Goal: Task Accomplishment & Management: Complete application form

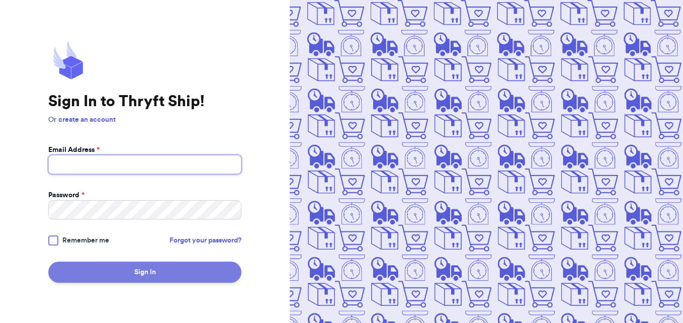
type input "[EMAIL_ADDRESS][DOMAIN_NAME]"
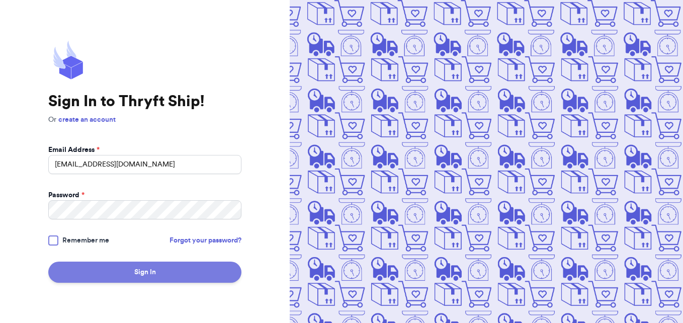
click at [145, 271] on button "Sign In" at bounding box center [144, 272] width 193 height 21
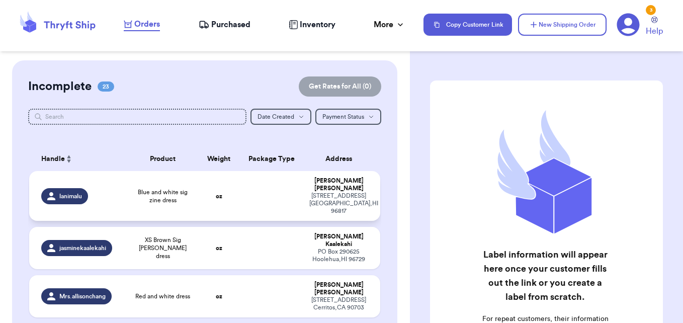
click at [179, 199] on span "Blue and white sig zine dress" at bounding box center [163, 196] width 58 height 16
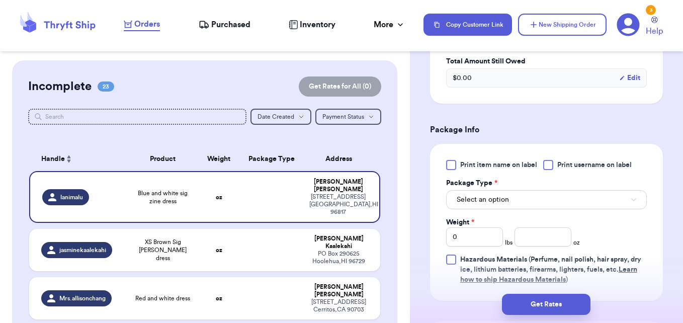
scroll to position [370, 0]
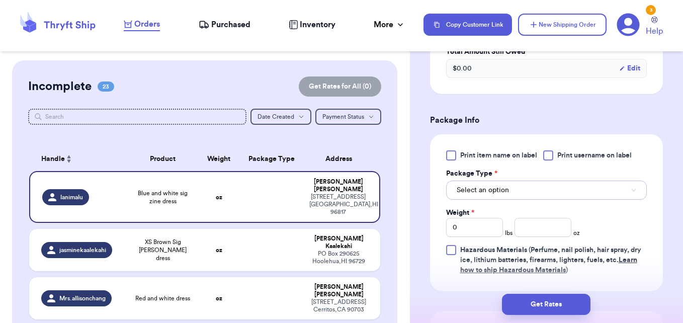
click at [624, 187] on button "Select an option" at bounding box center [546, 190] width 201 height 19
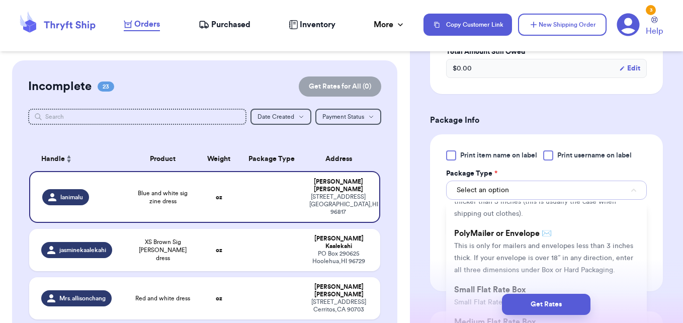
scroll to position [56, 0]
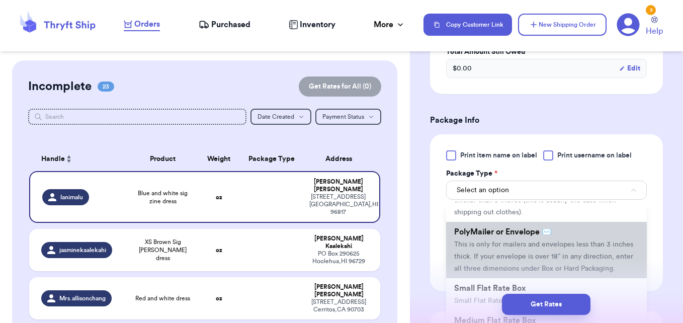
click at [575, 260] on li "PolyMailer or Envelope ✉️ This is only for mailers and envelopes less than 3 in…" at bounding box center [546, 250] width 201 height 56
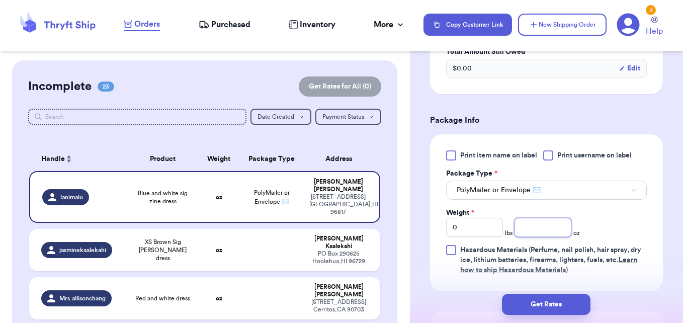
click at [531, 222] on input "number" at bounding box center [542, 227] width 57 height 19
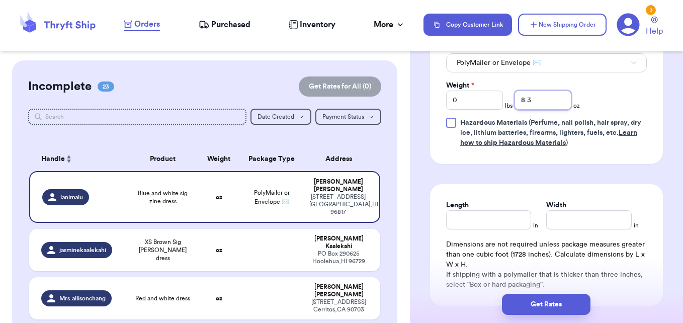
scroll to position [504, 0]
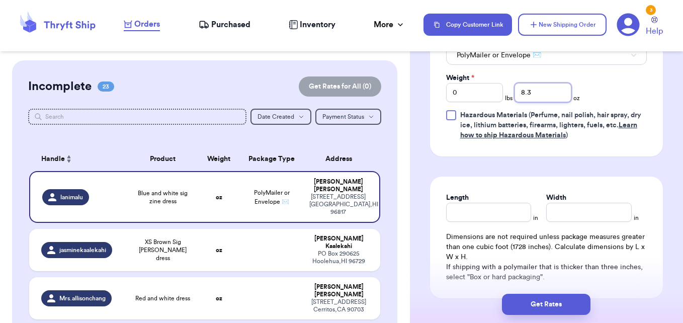
type input "8.3"
click at [465, 206] on input "Length" at bounding box center [488, 212] width 85 height 19
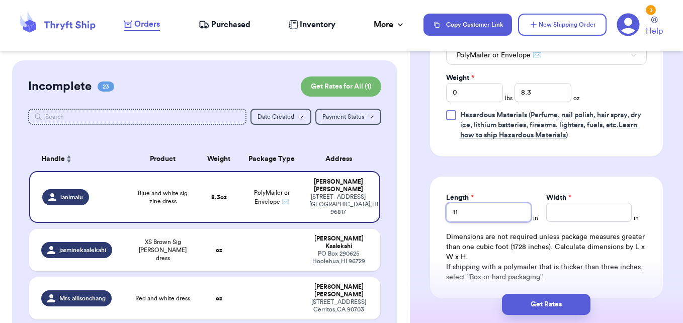
type input "11"
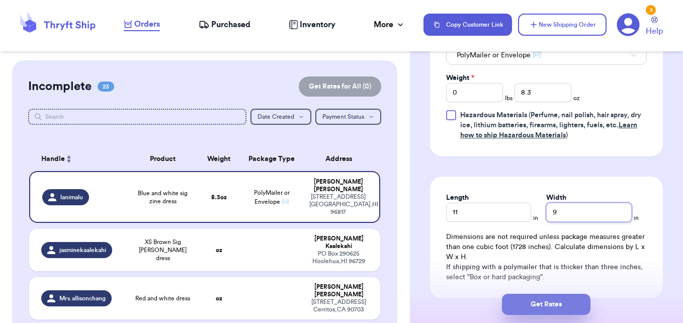
type input "9"
click at [560, 300] on button "Get Rates" at bounding box center [546, 304] width 89 height 21
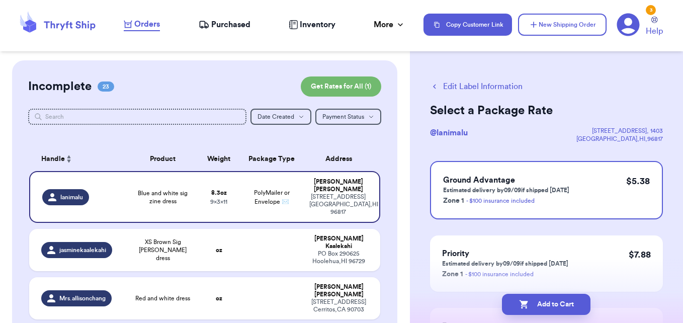
click at [560, 300] on button "Add to Cart" at bounding box center [546, 304] width 89 height 21
checkbox input "true"
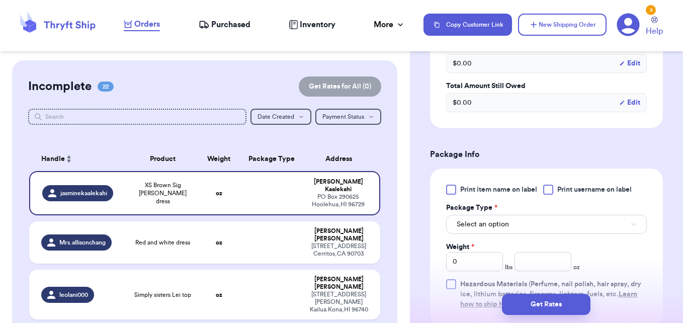
scroll to position [379, 0]
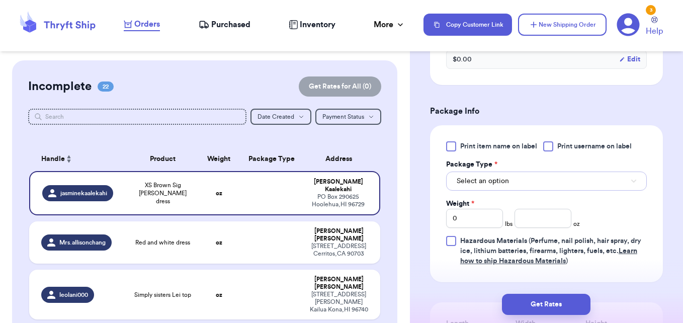
click at [591, 185] on button "Select an option" at bounding box center [546, 180] width 201 height 19
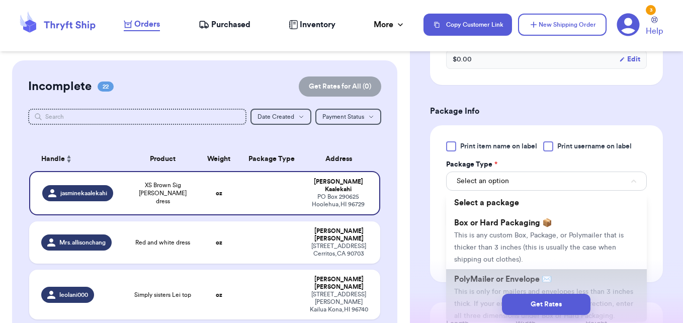
click at [501, 280] on span "PolyMailer or Envelope ✉️" at bounding box center [503, 279] width 98 height 8
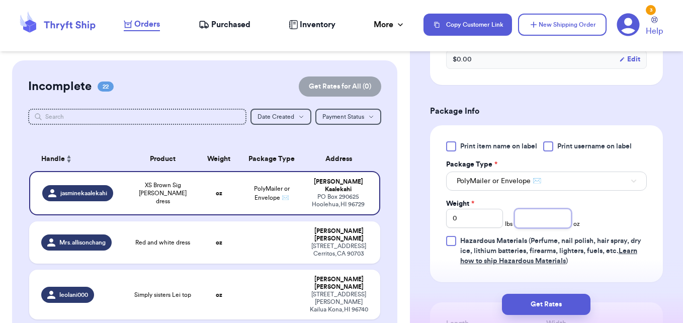
click at [528, 218] on input "number" at bounding box center [542, 218] width 57 height 19
type input "10.6"
click at [550, 300] on button "Get Rates" at bounding box center [546, 304] width 89 height 21
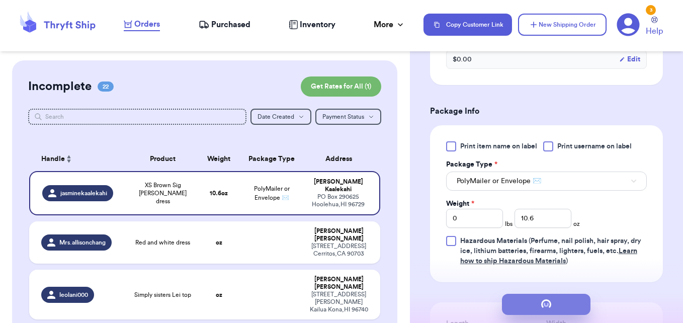
scroll to position [0, 0]
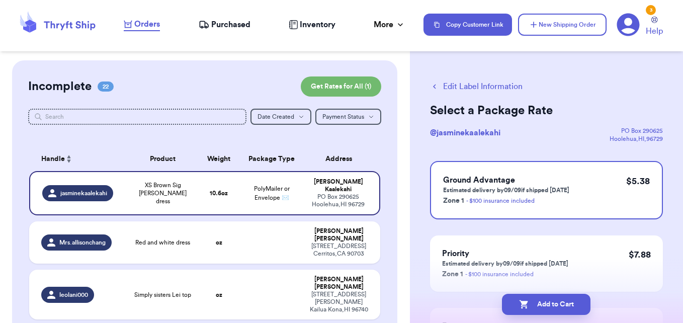
click at [550, 300] on button "Add to Cart" at bounding box center [546, 304] width 89 height 21
checkbox input "true"
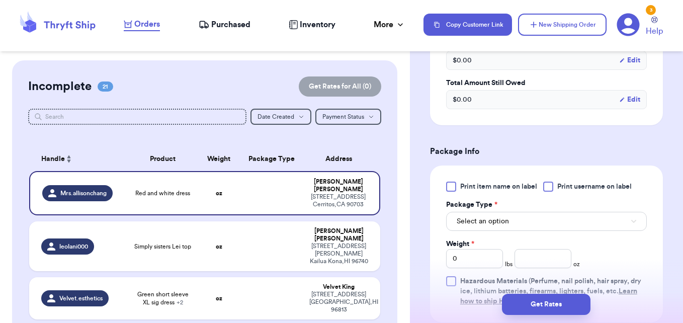
scroll to position [344, 0]
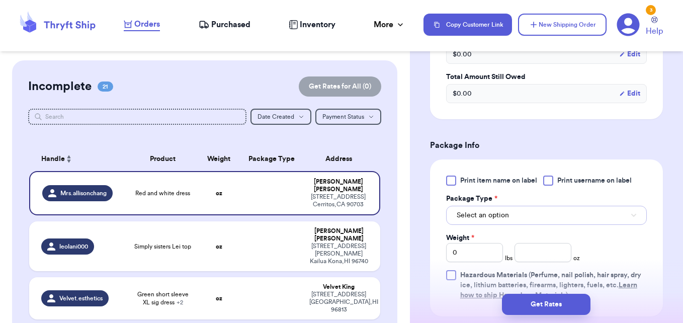
click at [608, 218] on button "Select an option" at bounding box center [546, 215] width 201 height 19
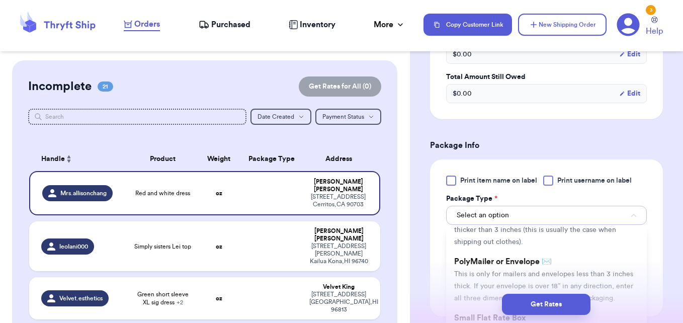
scroll to position [60, 0]
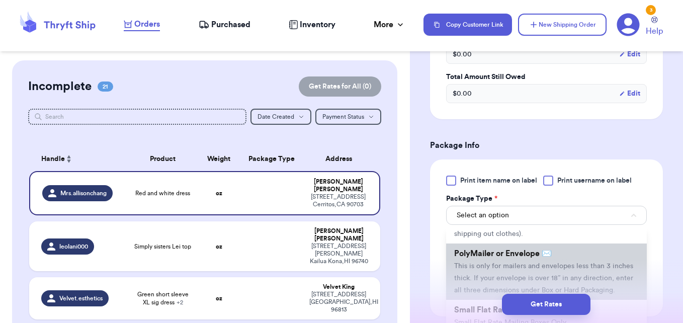
click at [598, 257] on li "PolyMailer or Envelope ✉️ This is only for mailers and envelopes less than 3 in…" at bounding box center [546, 271] width 201 height 56
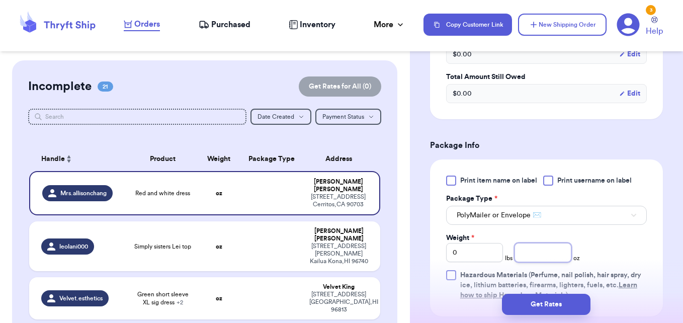
click at [556, 249] on input "number" at bounding box center [542, 252] width 57 height 19
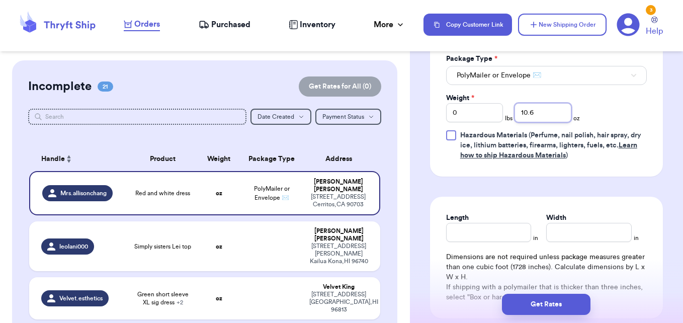
scroll to position [489, 0]
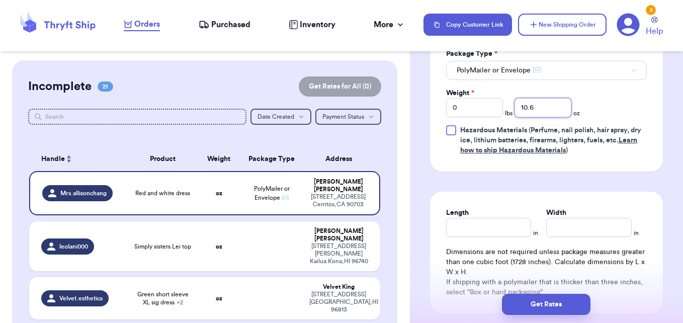
type input "10.6"
click at [497, 236] on input "Length" at bounding box center [488, 227] width 85 height 19
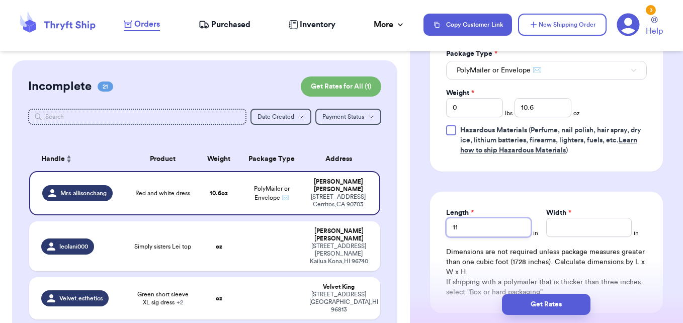
type input "11"
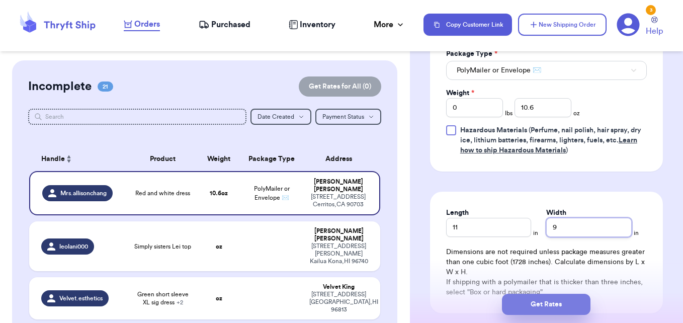
type input "9"
click at [531, 305] on button "Get Rates" at bounding box center [546, 304] width 89 height 21
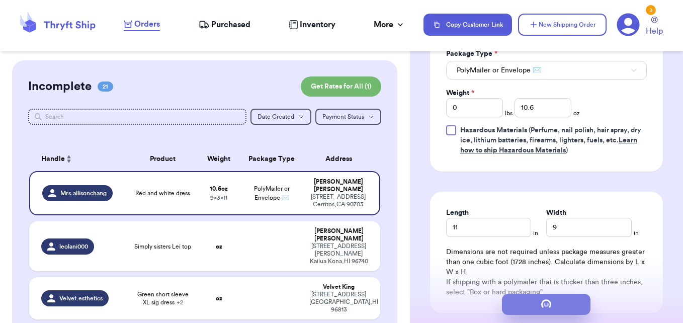
scroll to position [0, 0]
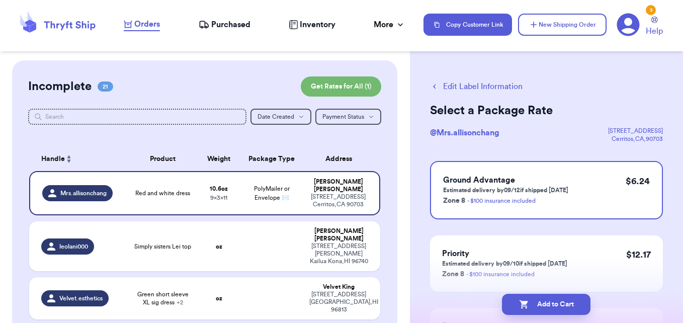
click at [531, 305] on button "Add to Cart" at bounding box center [546, 304] width 89 height 21
checkbox input "true"
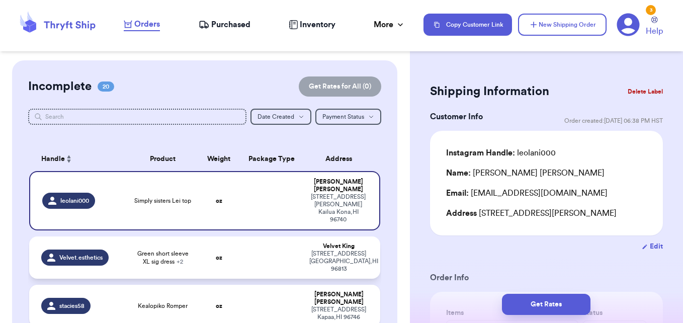
click at [292, 250] on td at bounding box center [271, 257] width 63 height 42
type input "Green short sleeve XL sig dress"
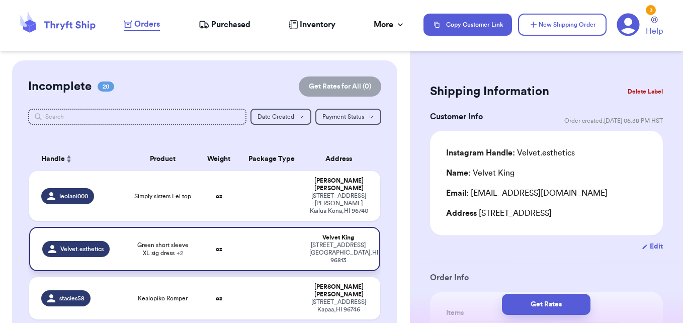
click at [292, 250] on td at bounding box center [271, 249] width 63 height 44
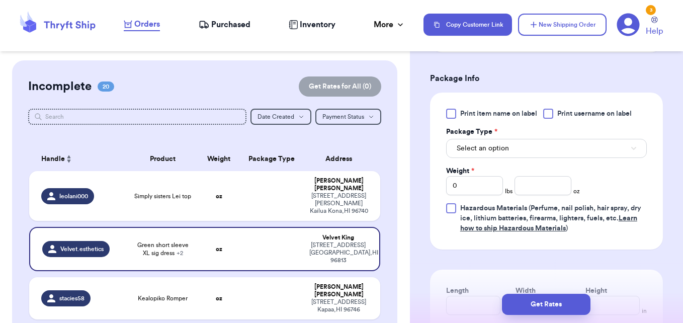
scroll to position [477, 0]
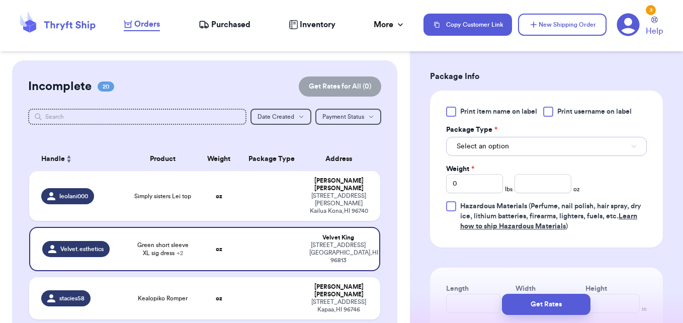
click at [621, 143] on button "Select an option" at bounding box center [546, 146] width 201 height 19
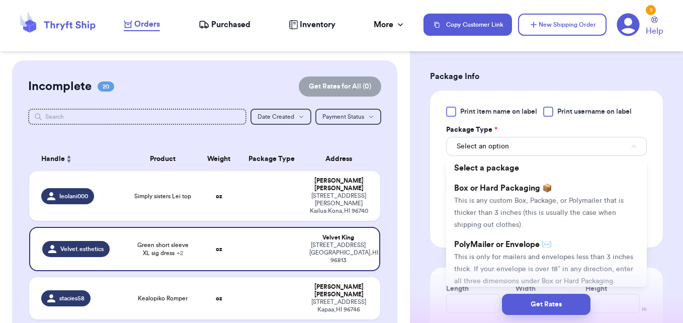
click at [517, 256] on span "This is only for mailers and envelopes less than 3 inches thick. If your envelo…" at bounding box center [543, 268] width 179 height 31
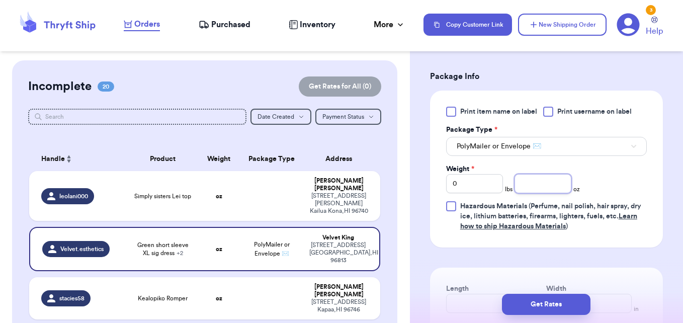
click at [554, 184] on input "number" at bounding box center [542, 183] width 57 height 19
click at [482, 187] on input "0" at bounding box center [474, 183] width 57 height 19
type input "2"
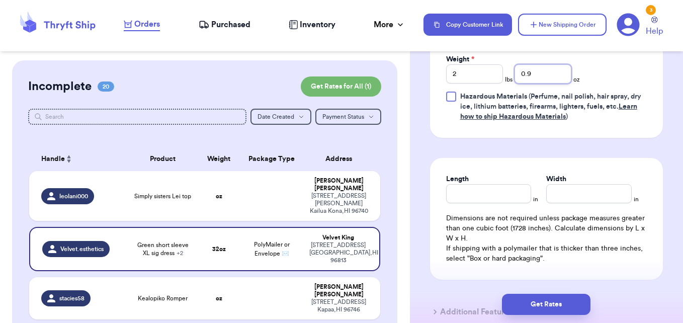
scroll to position [610, 0]
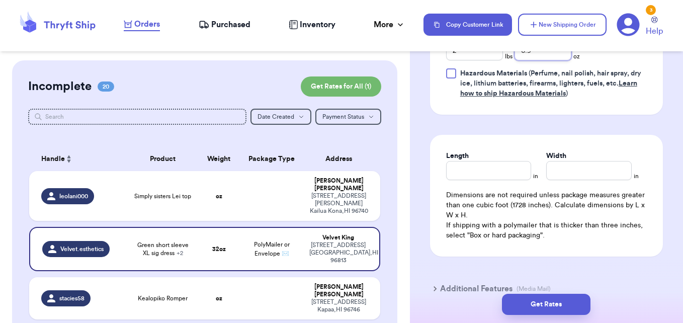
type input "0.9"
click at [494, 167] on input "Length" at bounding box center [488, 170] width 85 height 19
type input "15"
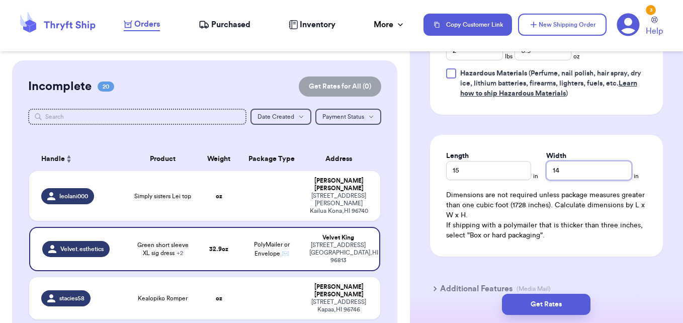
scroll to position [666, 0]
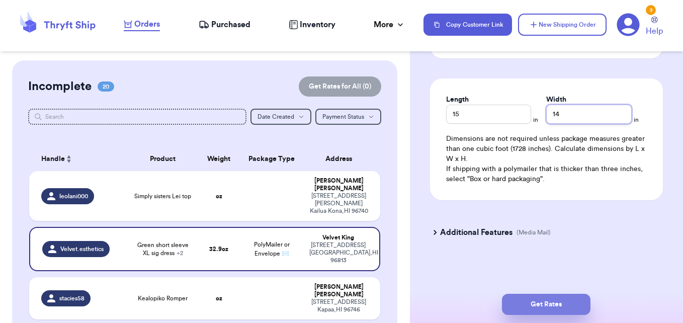
type input "14"
click at [573, 300] on button "Get Rates" at bounding box center [546, 304] width 89 height 21
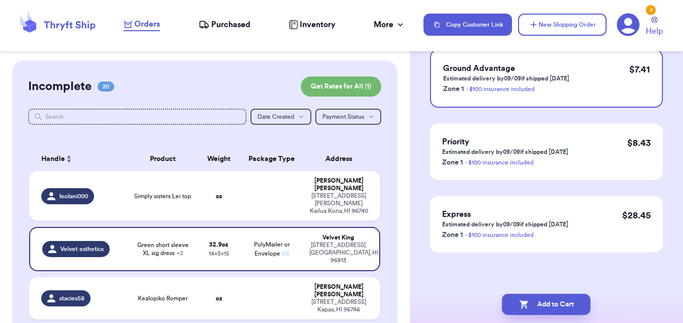
scroll to position [0, 0]
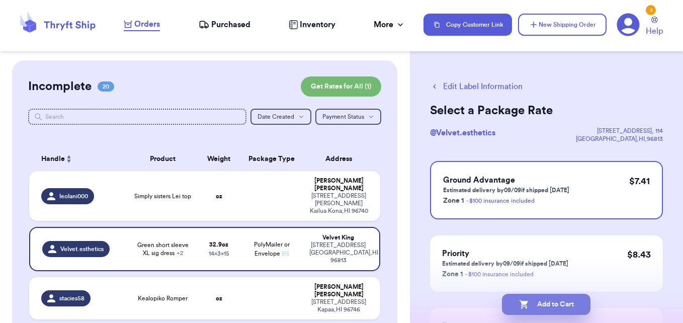
click at [551, 300] on button "Add to Cart" at bounding box center [546, 304] width 89 height 21
checkbox input "true"
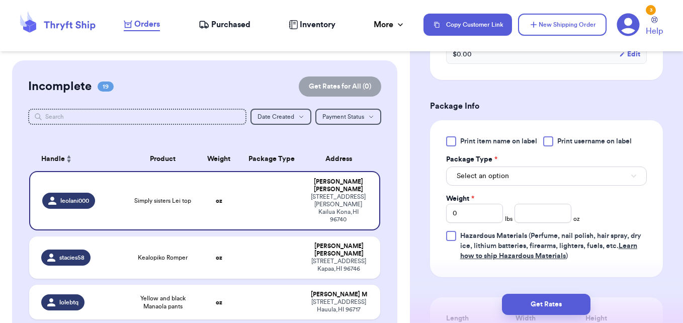
scroll to position [387, 0]
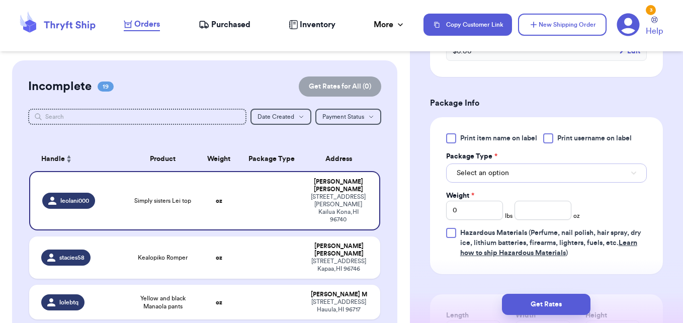
click at [611, 178] on button "Select an option" at bounding box center [546, 172] width 201 height 19
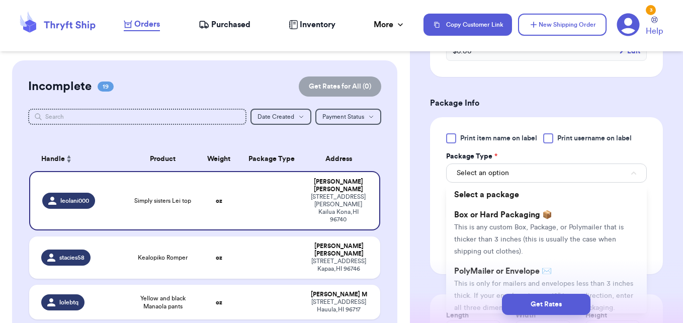
click at [473, 286] on div "Get Rates" at bounding box center [546, 304] width 273 height 37
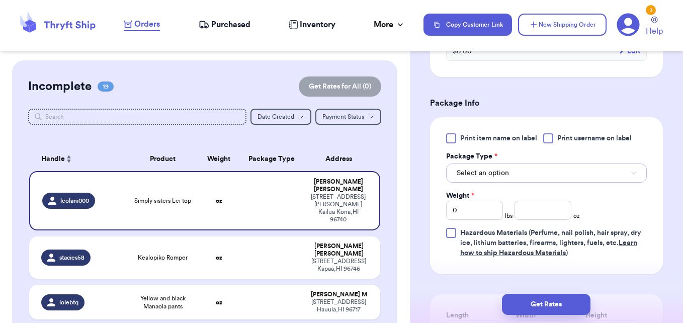
click at [516, 183] on button "Select an option" at bounding box center [546, 172] width 201 height 19
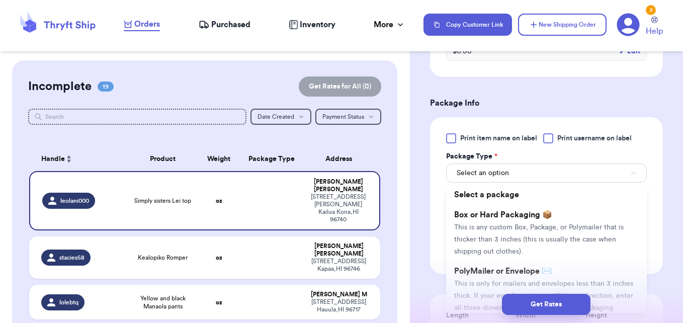
click at [475, 275] on span "PolyMailer or Envelope ✉️" at bounding box center [503, 271] width 98 height 8
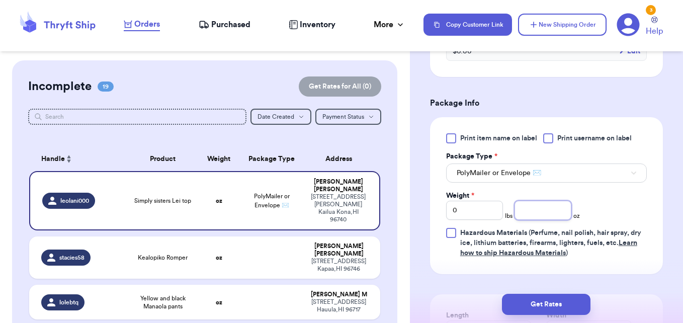
click at [538, 220] on input "number" at bounding box center [542, 210] width 57 height 19
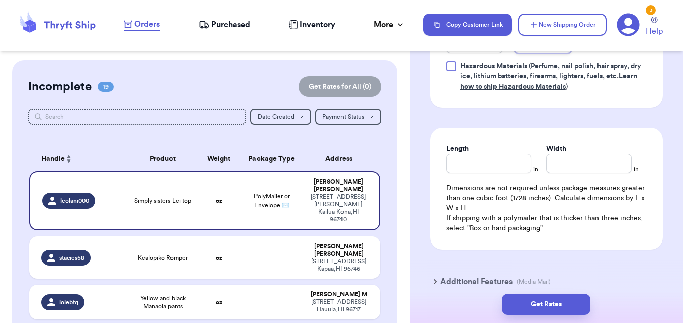
scroll to position [555, 0]
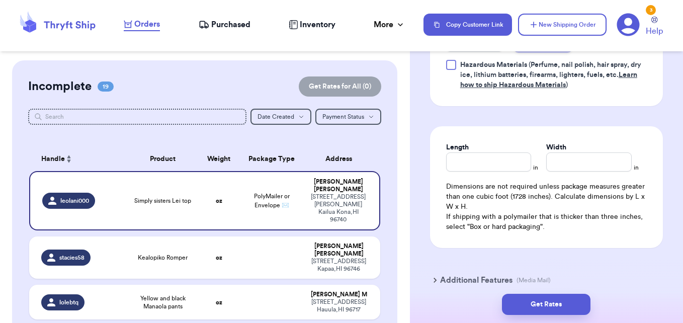
type input "8.4"
click at [502, 169] on input "Length" at bounding box center [488, 161] width 85 height 19
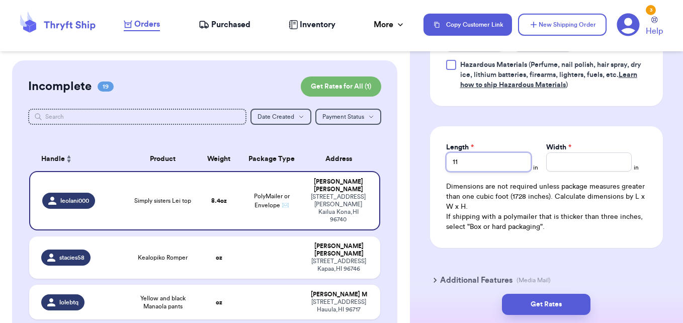
type input "11"
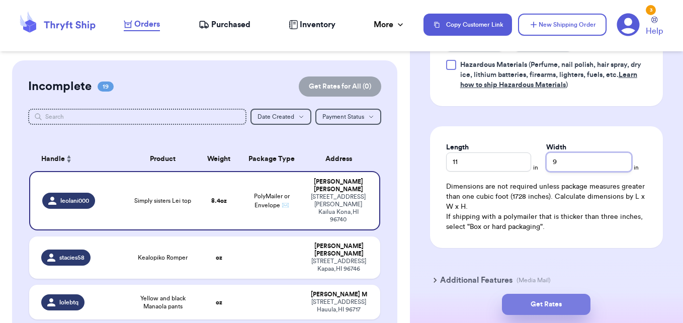
type input "9"
click at [540, 307] on button "Get Rates" at bounding box center [546, 304] width 89 height 21
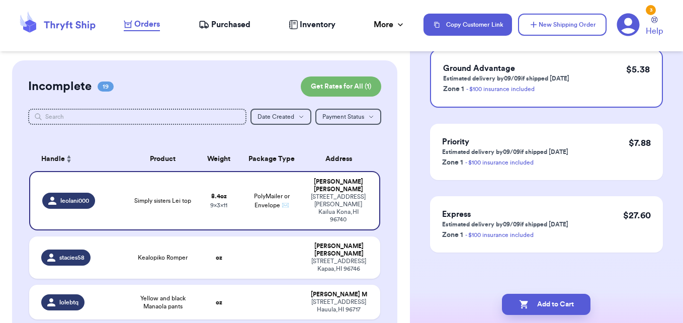
scroll to position [0, 0]
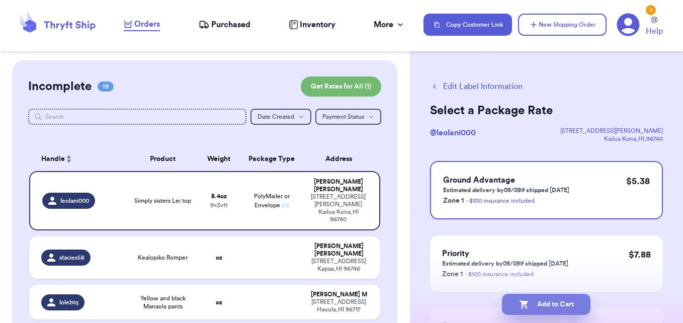
click at [543, 313] on button "Add to Cart" at bounding box center [546, 304] width 89 height 21
checkbox input "true"
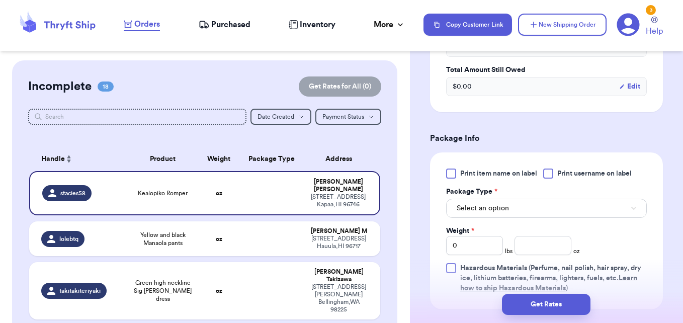
scroll to position [365, 0]
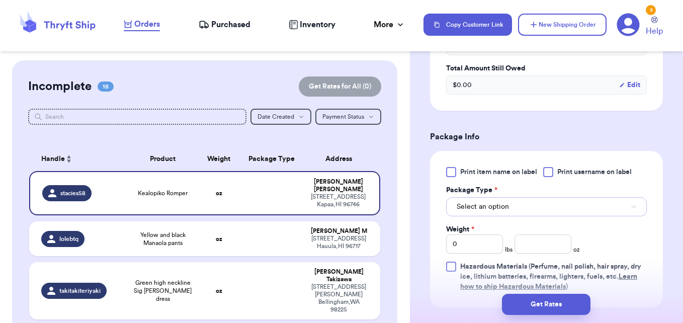
click at [607, 197] on button "Select an option" at bounding box center [546, 206] width 201 height 19
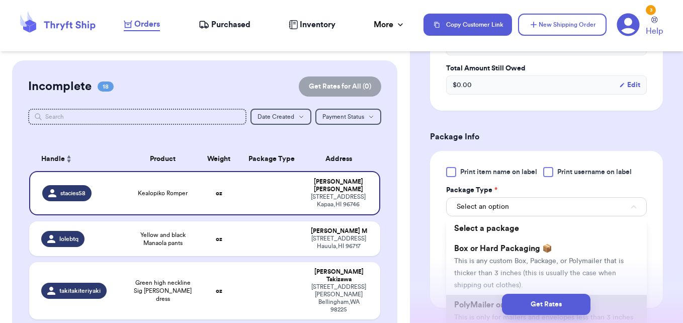
click at [490, 295] on li "PolyMailer or Envelope ✉️ This is only for mailers and envelopes less than 3 in…" at bounding box center [546, 323] width 201 height 56
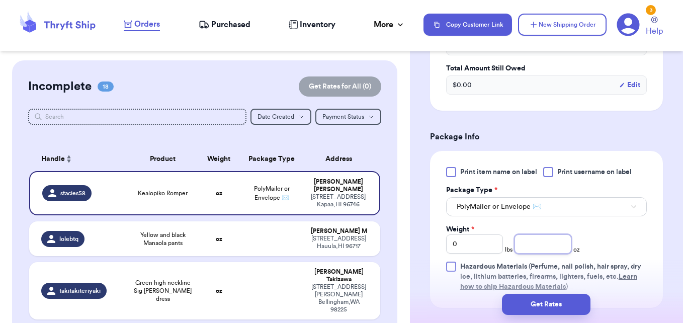
click at [519, 234] on input "number" at bounding box center [542, 243] width 57 height 19
type input "6.4"
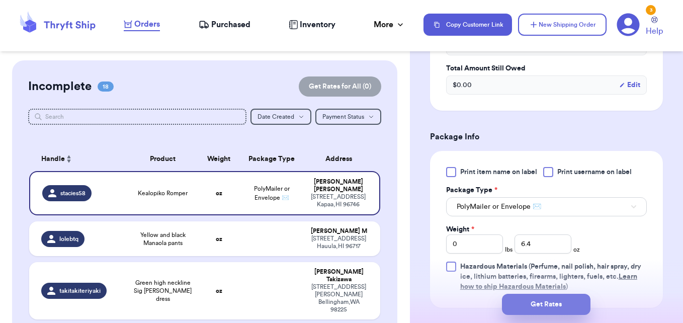
click at [536, 301] on button "Get Rates" at bounding box center [546, 304] width 89 height 21
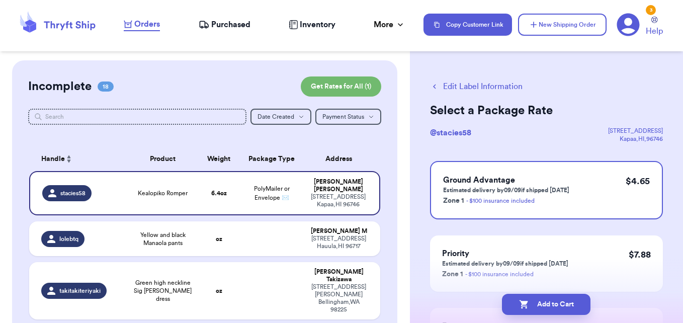
click at [494, 90] on button "Edit Label Information" at bounding box center [476, 86] width 93 height 12
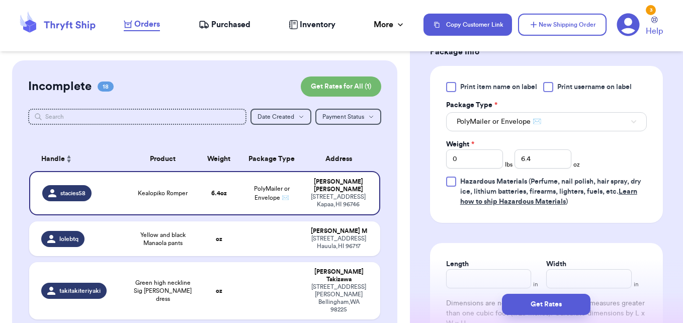
scroll to position [461, 0]
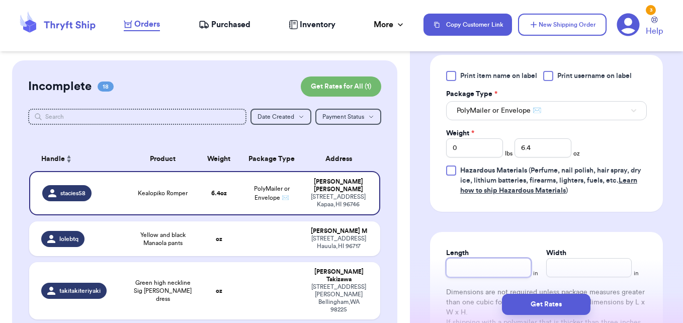
click at [521, 258] on input "Length" at bounding box center [488, 267] width 85 height 19
type input "10"
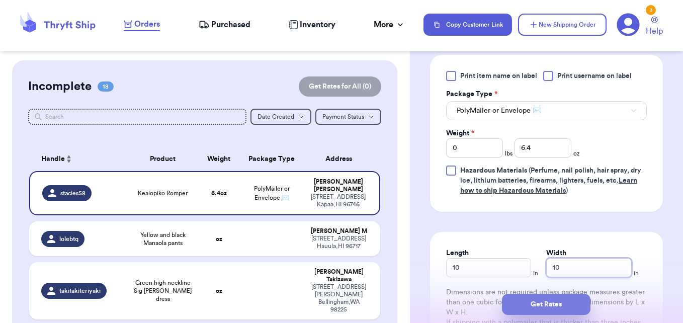
type input "10"
click at [545, 301] on button "Get Rates" at bounding box center [546, 304] width 89 height 21
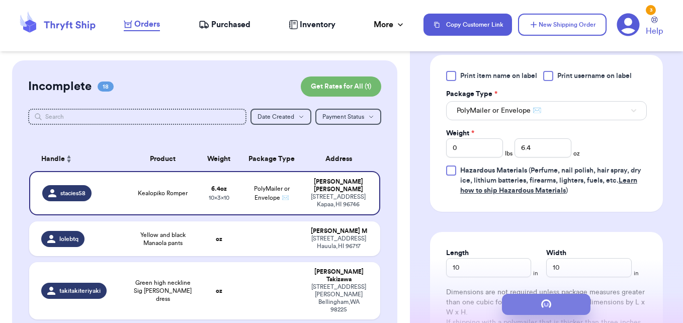
scroll to position [0, 0]
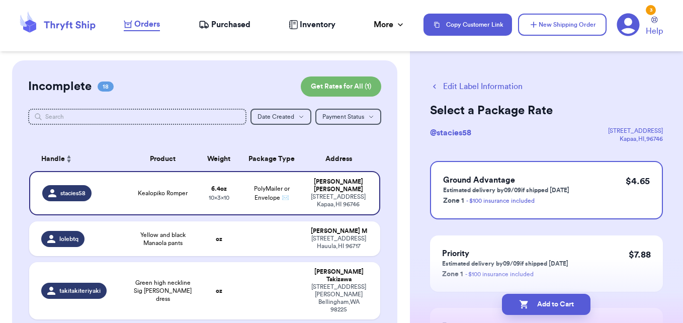
click at [545, 301] on button "Add to Cart" at bounding box center [546, 304] width 89 height 21
checkbox input "true"
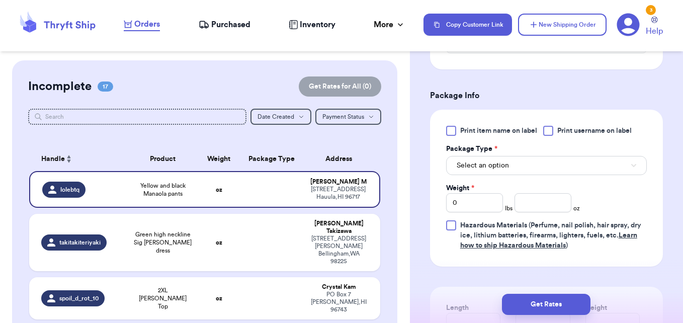
scroll to position [398, 0]
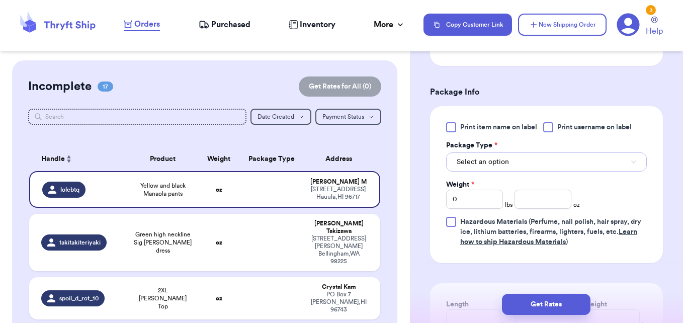
click at [604, 171] on button "Select an option" at bounding box center [546, 161] width 201 height 19
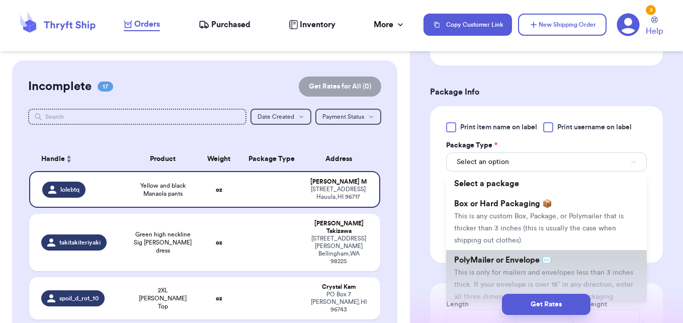
click at [485, 278] on li "PolyMailer or Envelope ✉️ This is only for mailers and envelopes less than 3 in…" at bounding box center [546, 278] width 201 height 56
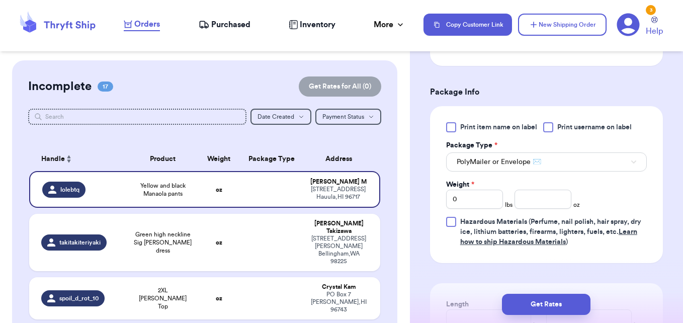
click at [543, 198] on div "Weight * 0 lbs oz" at bounding box center [513, 194] width 134 height 29
click at [543, 206] on input "number" at bounding box center [542, 199] width 57 height 19
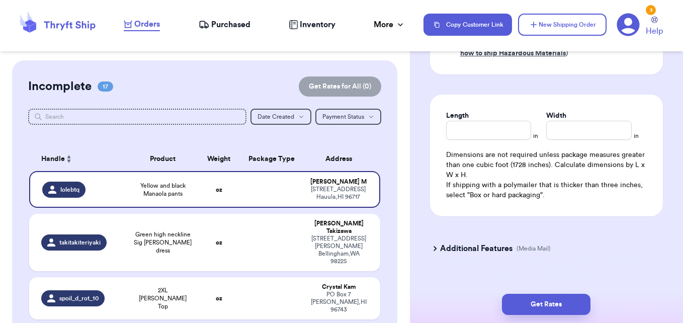
scroll to position [592, 0]
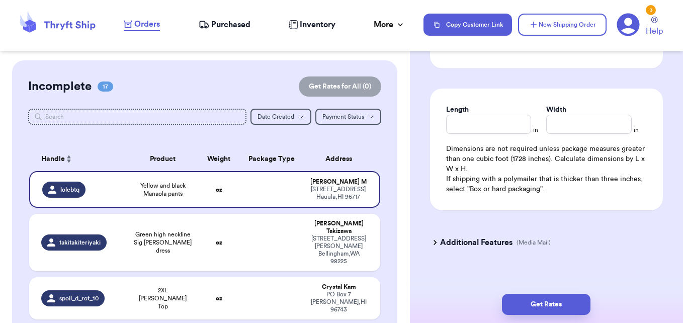
type input "14.9"
click at [481, 133] on input "Length" at bounding box center [488, 124] width 85 height 19
type input "10"
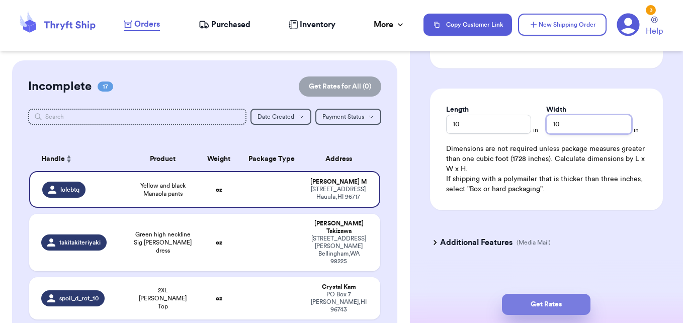
type input "10"
click at [527, 305] on button "Get Rates" at bounding box center [546, 304] width 89 height 21
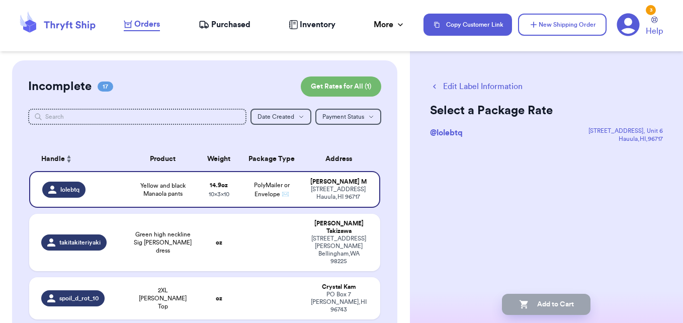
scroll to position [0, 0]
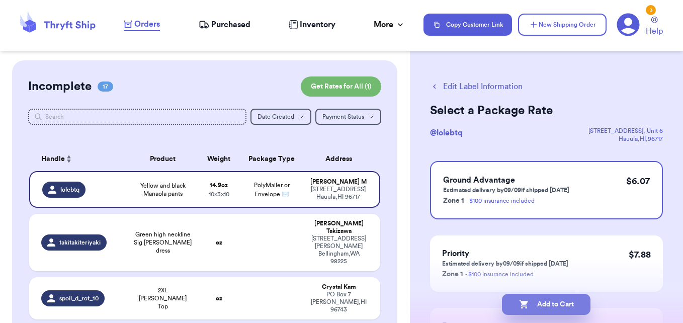
click at [536, 307] on button "Add to Cart" at bounding box center [546, 304] width 89 height 21
checkbox input "true"
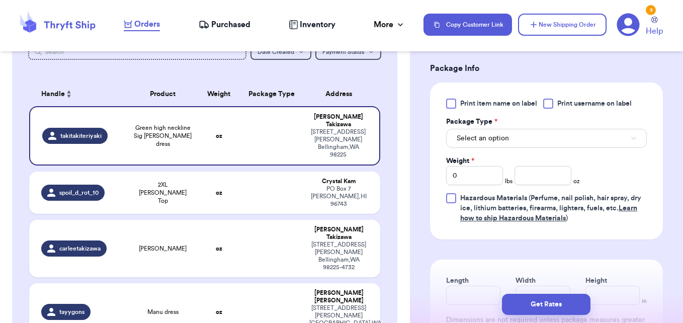
scroll to position [426, 0]
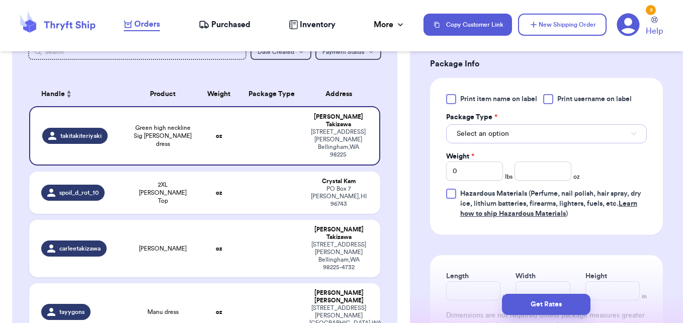
click at [614, 143] on button "Select an option" at bounding box center [546, 133] width 201 height 19
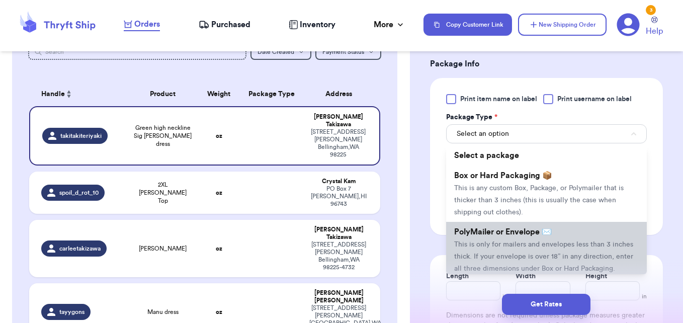
click at [528, 236] on span "PolyMailer or Envelope ✉️" at bounding box center [503, 232] width 98 height 8
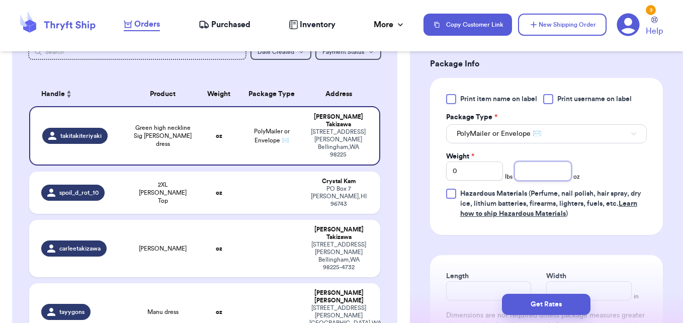
click at [551, 181] on input "number" at bounding box center [542, 170] width 57 height 19
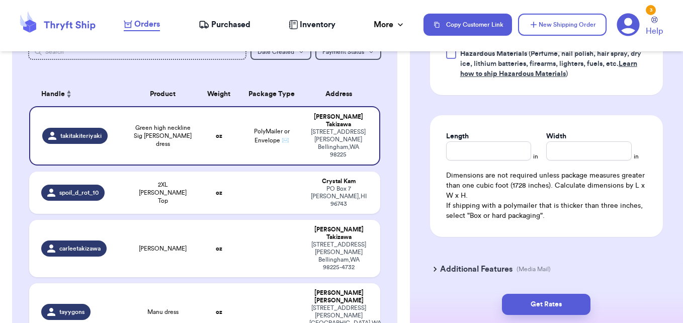
scroll to position [567, 0]
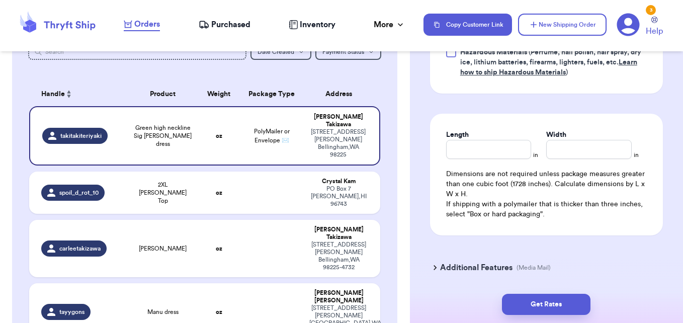
type input "12.6"
click at [512, 159] on input "Length" at bounding box center [488, 149] width 85 height 19
type input "10"
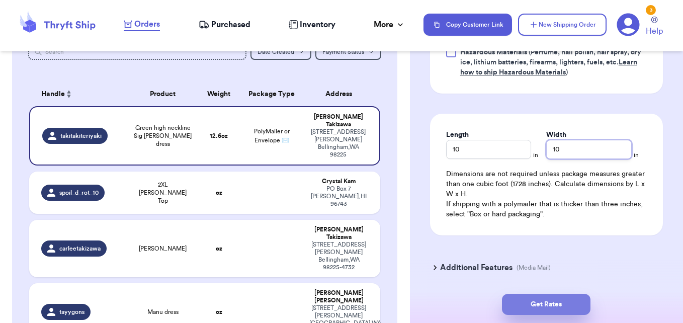
type input "10"
click at [521, 297] on button "Get Rates" at bounding box center [546, 304] width 89 height 21
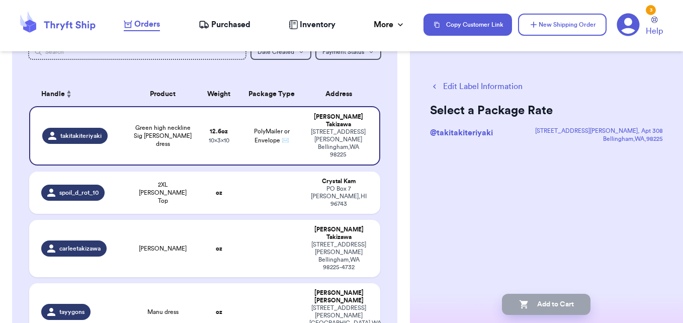
scroll to position [0, 0]
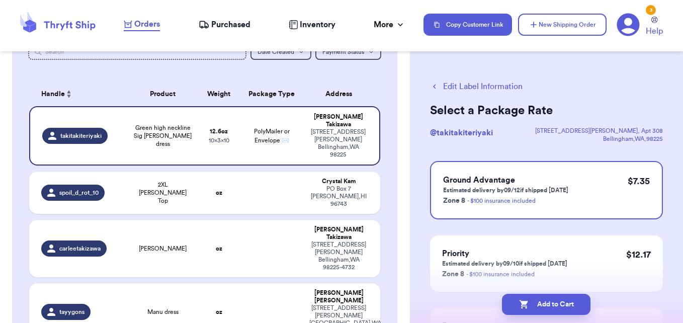
click at [521, 297] on button "Add to Cart" at bounding box center [546, 304] width 89 height 21
checkbox input "true"
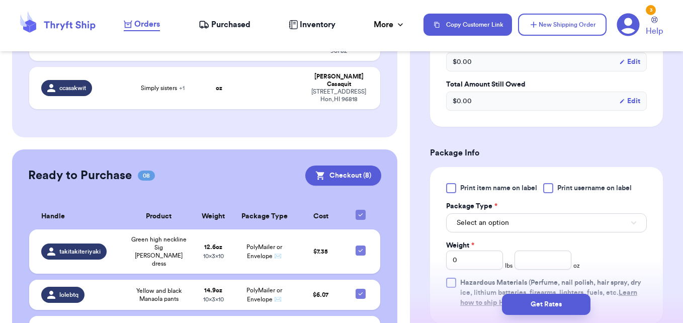
scroll to position [404, 0]
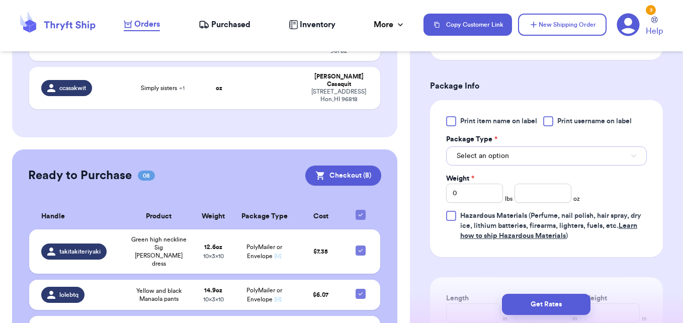
click at [620, 154] on button "Select an option" at bounding box center [546, 155] width 201 height 19
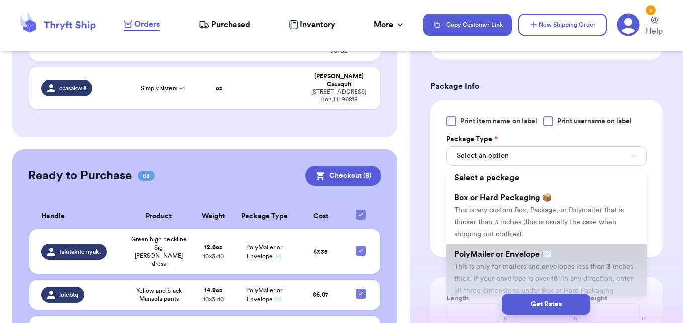
click at [500, 256] on span "PolyMailer or Envelope ✉️" at bounding box center [503, 254] width 98 height 8
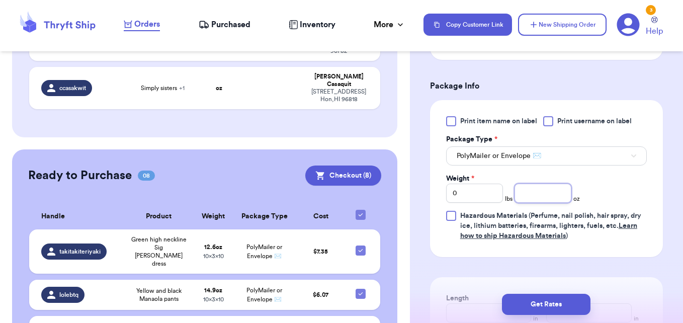
click at [527, 194] on input "number" at bounding box center [542, 193] width 57 height 19
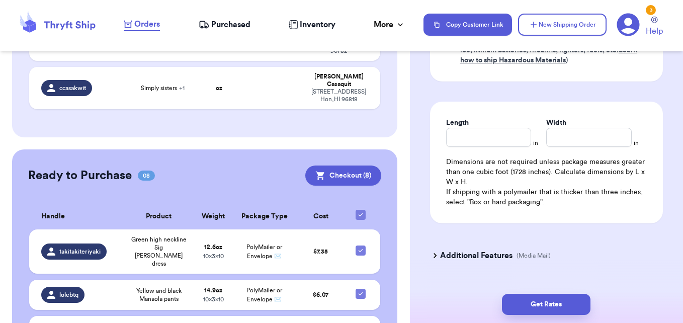
scroll to position [581, 0]
type input "10.6"
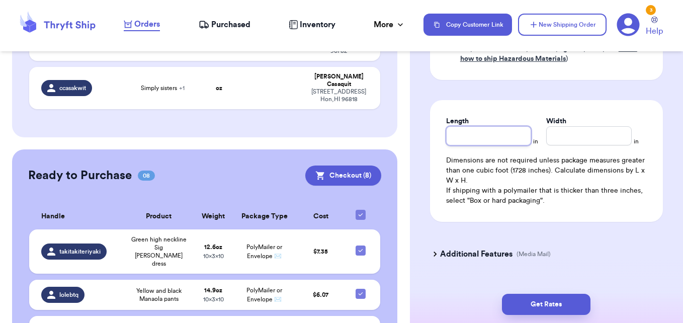
click at [481, 138] on input "Length" at bounding box center [488, 135] width 85 height 19
type input "10"
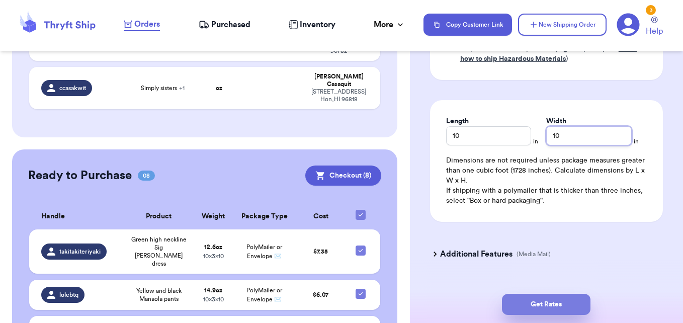
type input "10"
click at [549, 307] on button "Get Rates" at bounding box center [546, 304] width 89 height 21
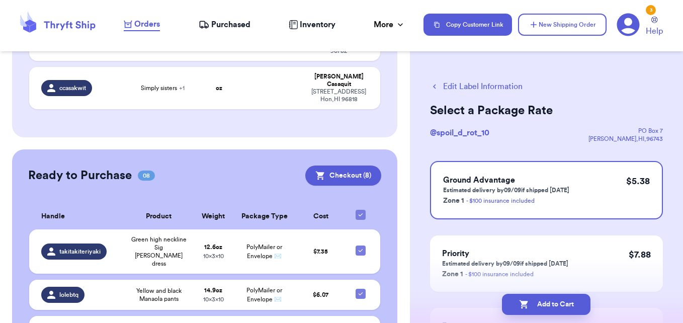
click at [549, 307] on button "Add to Cart" at bounding box center [546, 304] width 89 height 21
checkbox input "true"
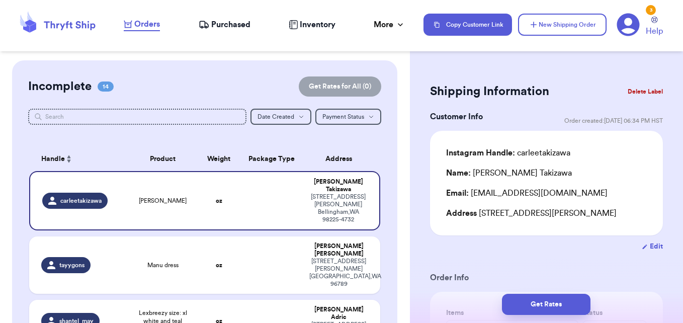
click at [639, 93] on button "Delete Label" at bounding box center [645, 91] width 43 height 22
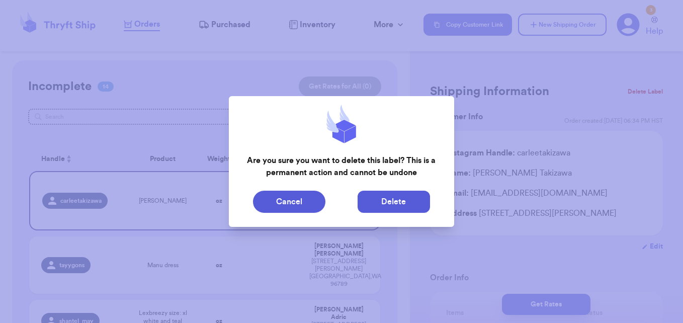
click at [380, 198] on button "Delete" at bounding box center [394, 202] width 72 height 22
type input "Manu dress"
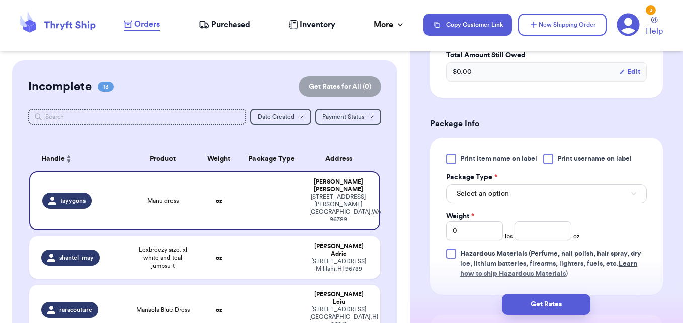
scroll to position [371, 0]
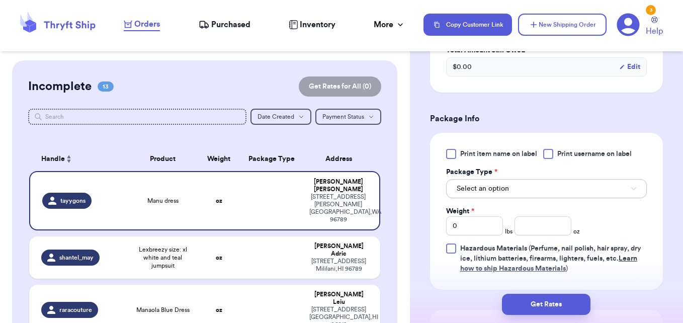
click at [627, 196] on button "Select an option" at bounding box center [546, 188] width 201 height 19
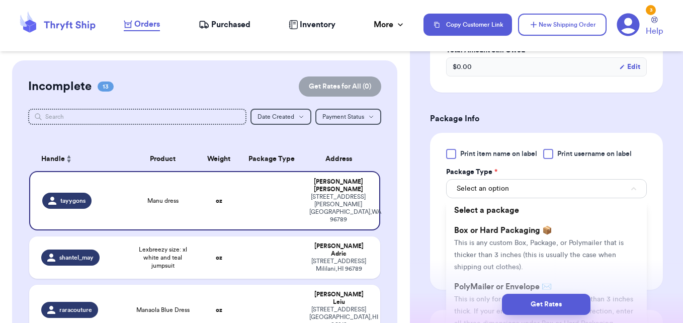
click at [481, 302] on div "Get Rates" at bounding box center [546, 304] width 257 height 21
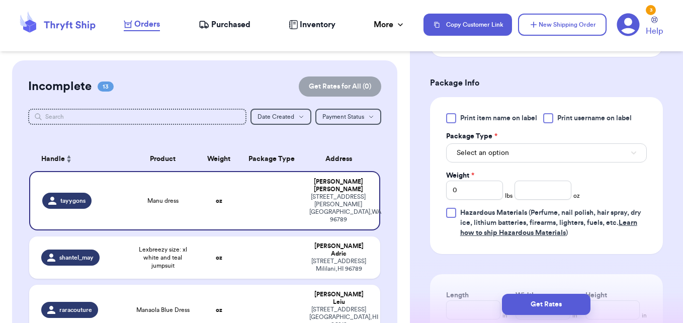
scroll to position [439, 0]
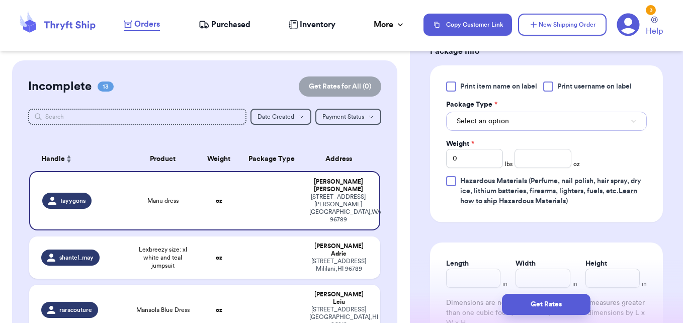
click at [617, 127] on button "Select an option" at bounding box center [546, 121] width 201 height 19
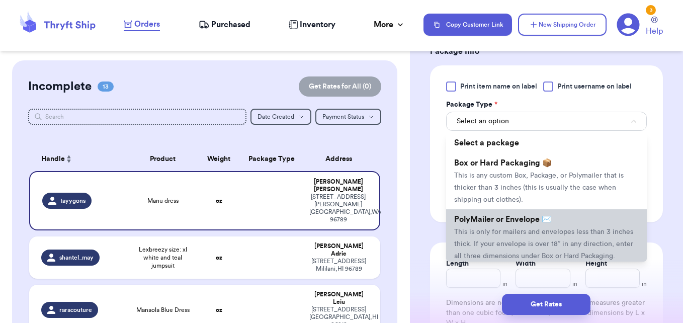
click at [510, 250] on li "PolyMailer or Envelope ✉️ This is only for mailers and envelopes less than 3 in…" at bounding box center [546, 237] width 201 height 56
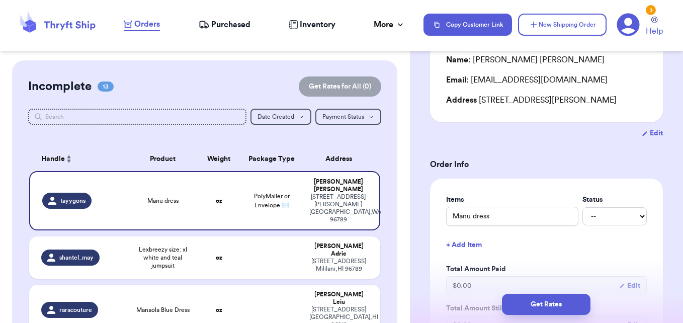
scroll to position [0, 0]
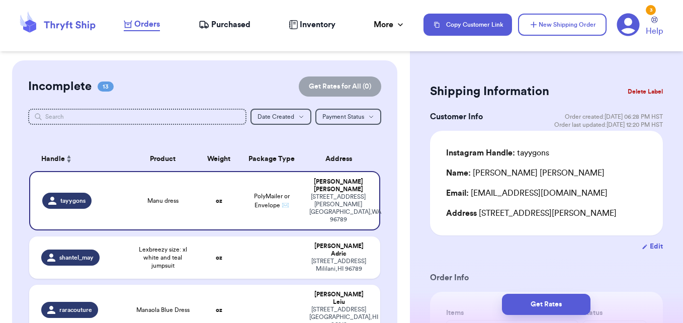
click at [644, 251] on button "Edit" at bounding box center [652, 246] width 21 height 10
select select "WA"
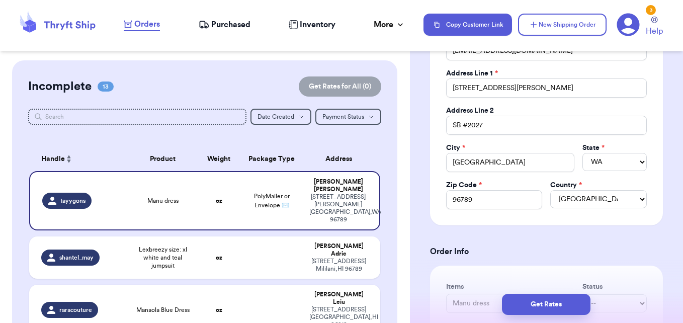
scroll to position [209, 0]
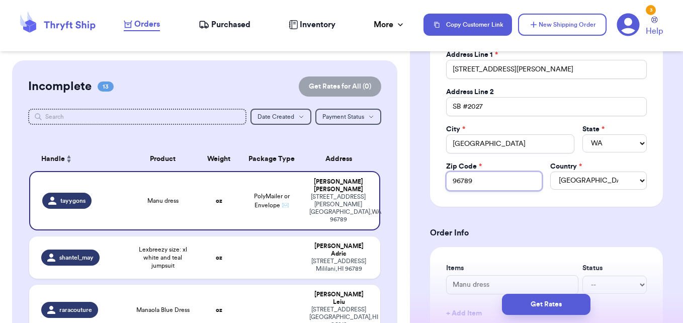
click at [489, 179] on input "96789" at bounding box center [494, 180] width 97 height 19
type input "9678"
type input "967"
type input "96"
type input "9"
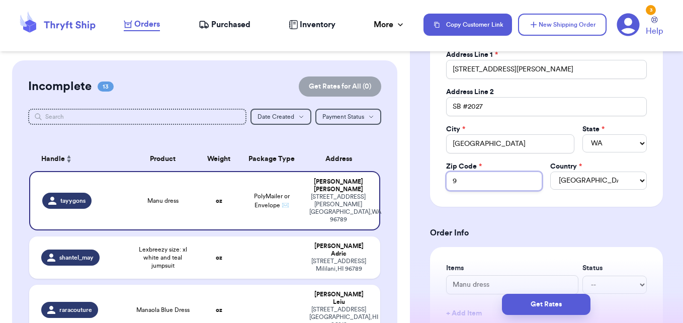
type input "99"
type input "992"
type input "9925"
type input "99251"
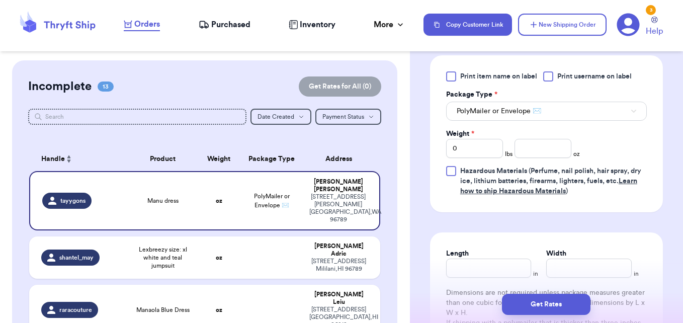
scroll to position [615, 0]
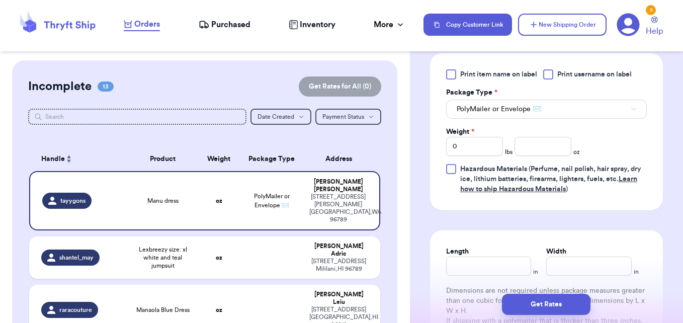
type input "99251"
click at [545, 143] on input "number" at bounding box center [542, 146] width 57 height 19
type input "10.1"
click at [496, 260] on input "Length" at bounding box center [488, 265] width 85 height 19
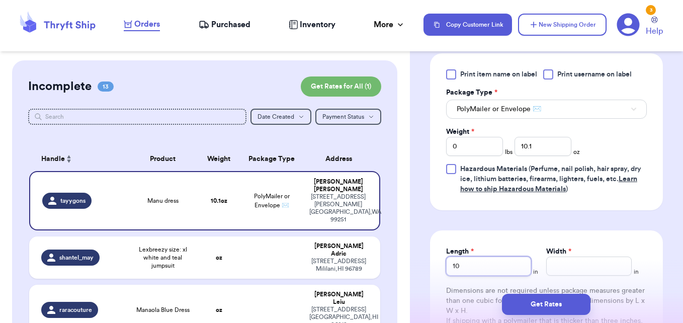
type input "10"
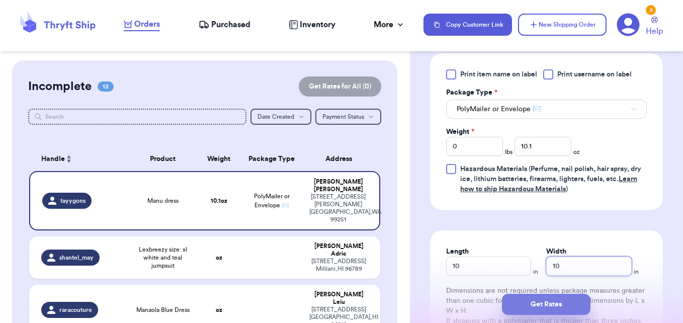
type input "10"
click at [585, 303] on button "Get Rates" at bounding box center [546, 304] width 89 height 21
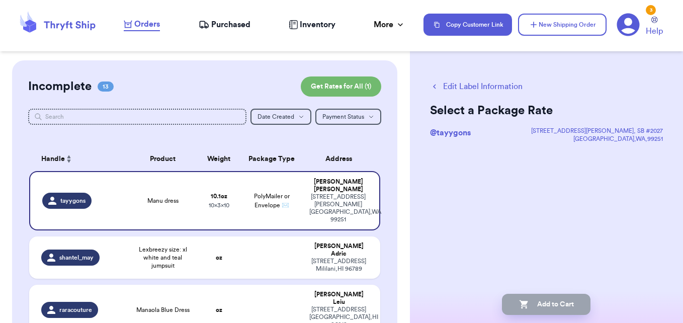
scroll to position [0, 0]
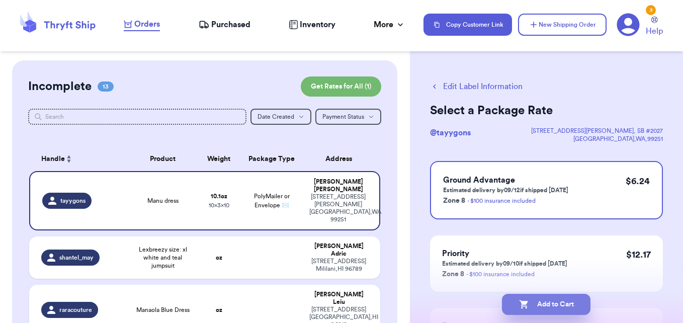
click at [585, 302] on button "Add to Cart" at bounding box center [546, 304] width 89 height 21
checkbox input "true"
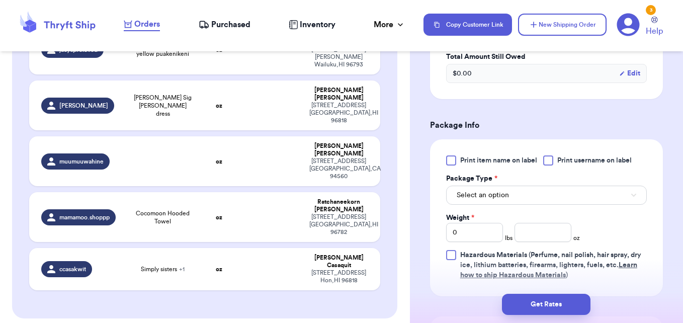
scroll to position [366, 0]
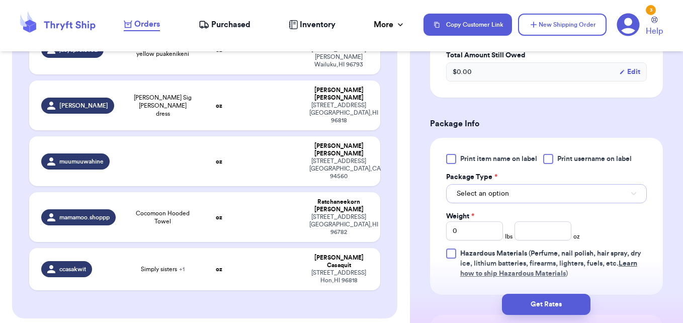
click at [562, 203] on button "Select an option" at bounding box center [546, 193] width 201 height 19
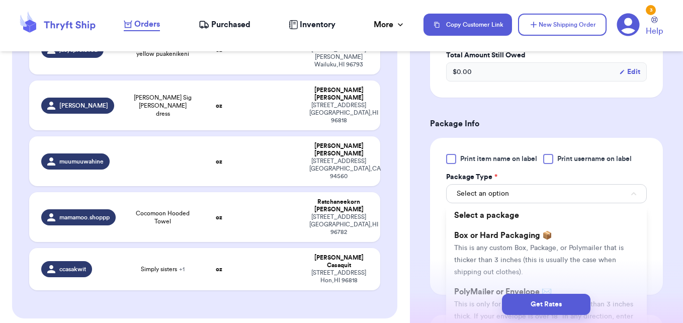
click at [481, 300] on div "Get Rates" at bounding box center [546, 304] width 257 height 21
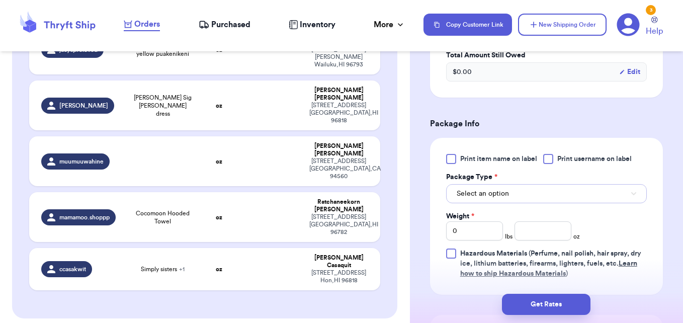
click at [553, 203] on button "Select an option" at bounding box center [546, 193] width 201 height 19
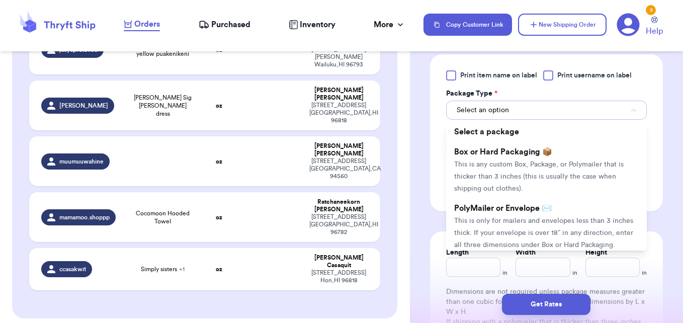
scroll to position [451, 0]
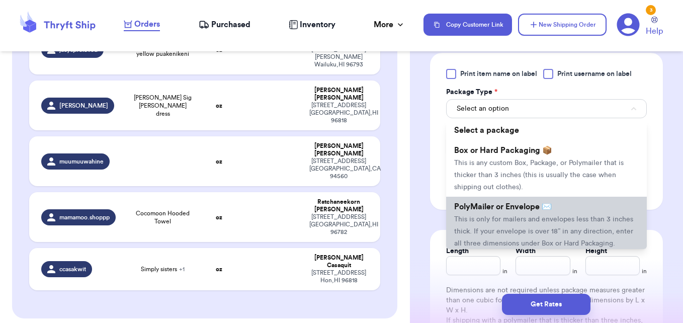
click at [601, 219] on li "PolyMailer or Envelope ✉️ This is only for mailers and envelopes less than 3 in…" at bounding box center [546, 225] width 201 height 56
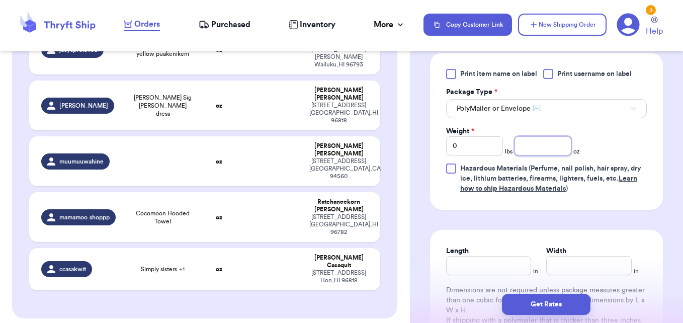
click at [532, 155] on input "number" at bounding box center [542, 145] width 57 height 19
type input "12.6"
click at [485, 271] on input "Length" at bounding box center [488, 265] width 85 height 19
type input "10"
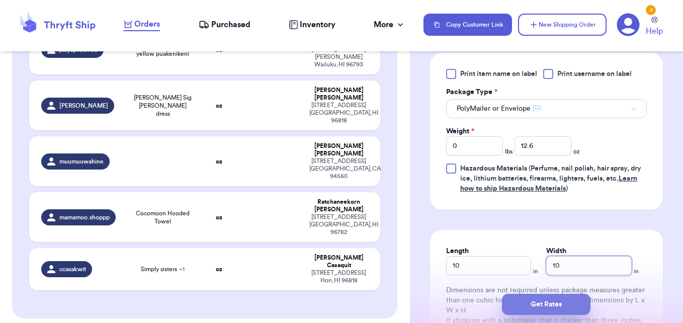
type input "10"
click at [521, 303] on button "Get Rates" at bounding box center [546, 304] width 89 height 21
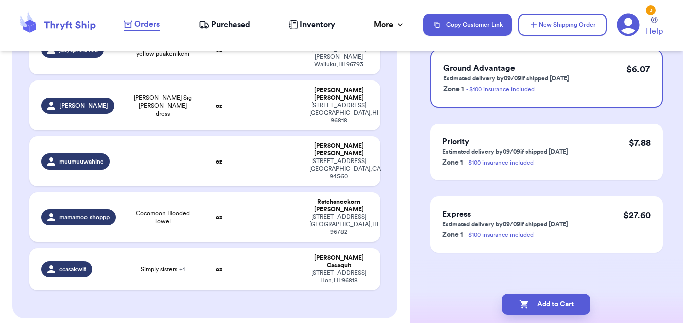
scroll to position [0, 0]
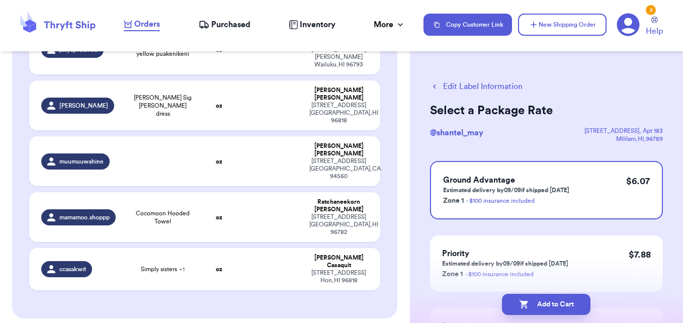
click at [521, 303] on icon "button" at bounding box center [524, 304] width 10 height 10
checkbox input "true"
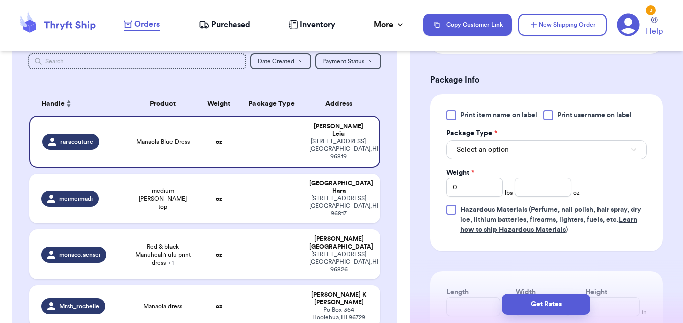
scroll to position [411, 0]
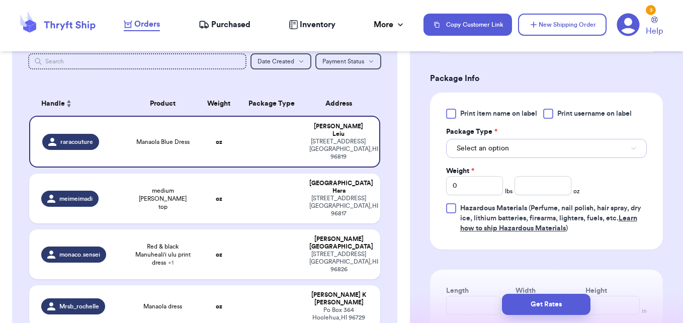
click at [622, 150] on button "Select an option" at bounding box center [546, 148] width 201 height 19
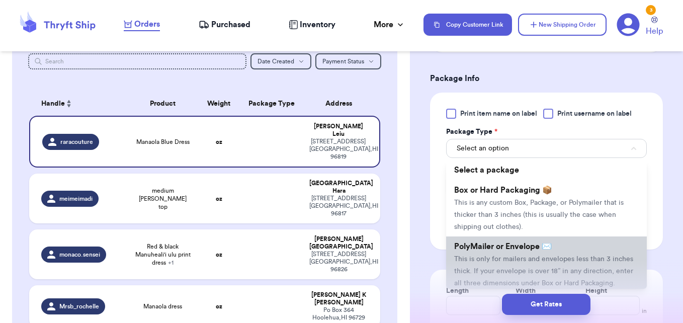
click at [515, 260] on span "This is only for mailers and envelopes less than 3 inches thick. If your envelo…" at bounding box center [543, 270] width 179 height 31
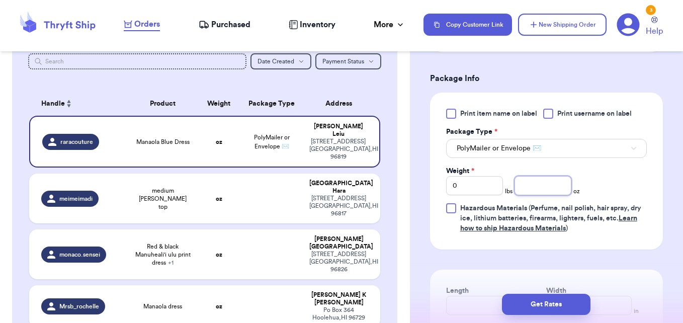
click at [554, 192] on input "number" at bounding box center [542, 185] width 57 height 19
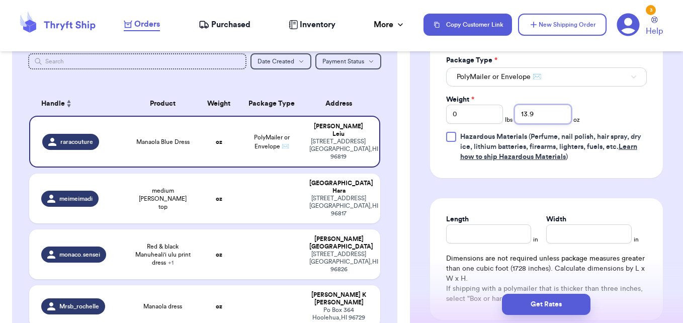
scroll to position [486, 0]
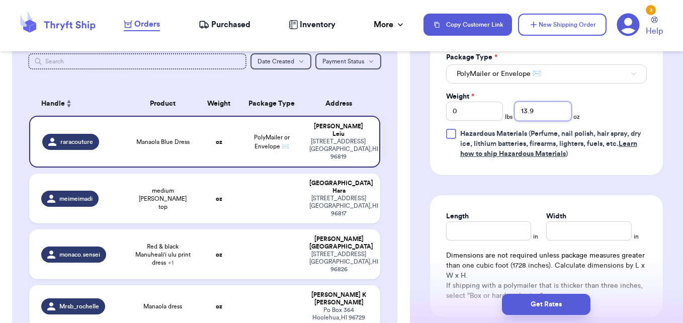
type input "13.9"
click at [476, 227] on input "Length" at bounding box center [488, 230] width 85 height 19
type input "10"
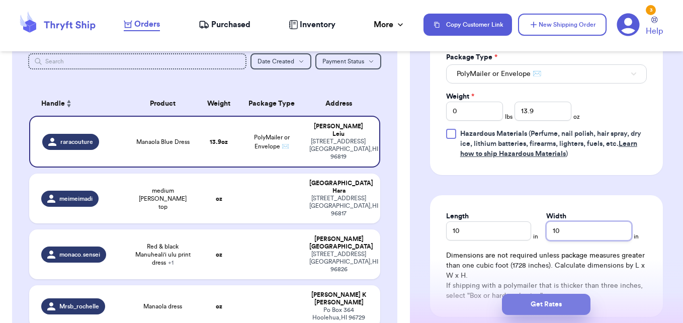
type input "10"
click at [533, 303] on button "Get Rates" at bounding box center [546, 304] width 89 height 21
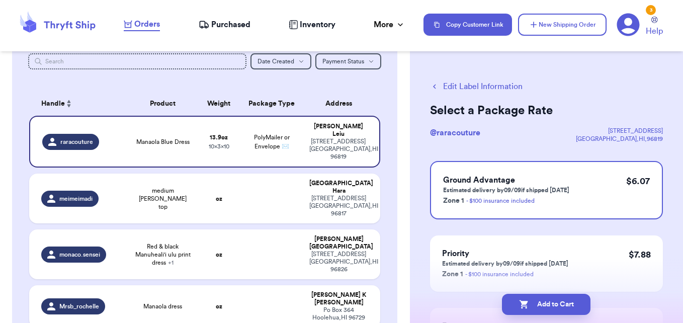
click at [533, 303] on button "Add to Cart" at bounding box center [546, 304] width 89 height 21
checkbox input "true"
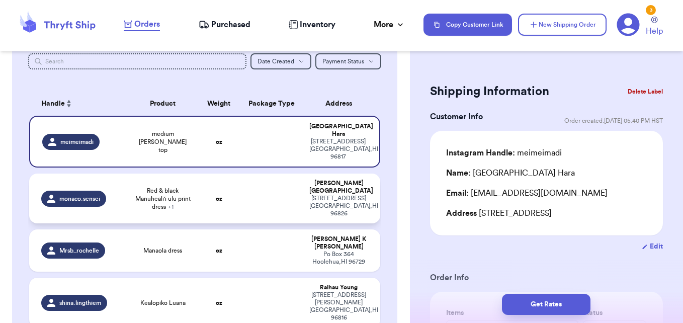
click at [274, 174] on td at bounding box center [271, 199] width 63 height 50
type input "Red & black Manuheali'i ulu print dress"
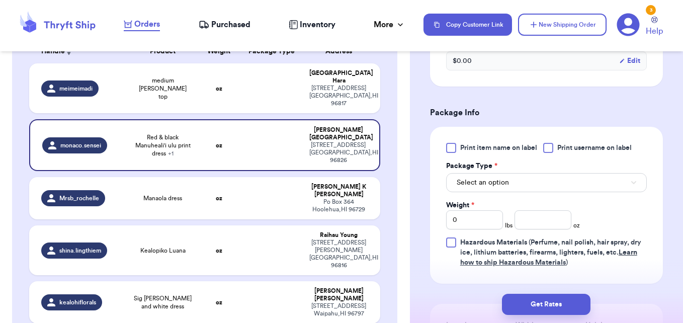
scroll to position [418, 0]
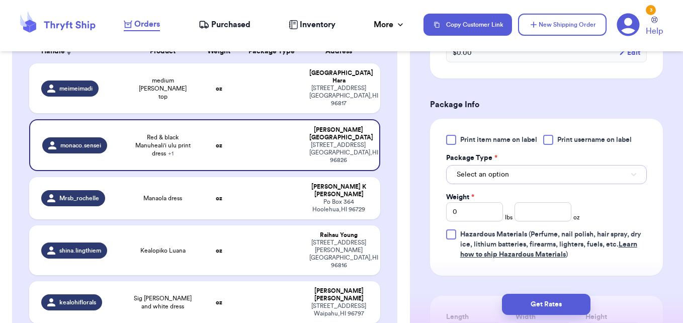
click at [602, 184] on button "Select an option" at bounding box center [546, 174] width 201 height 19
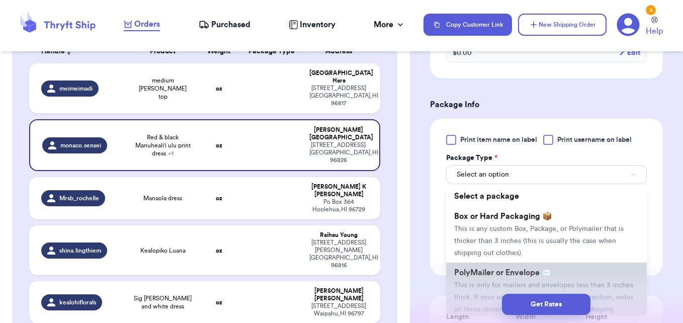
click at [493, 277] on span "PolyMailer or Envelope ✉️" at bounding box center [503, 273] width 98 height 8
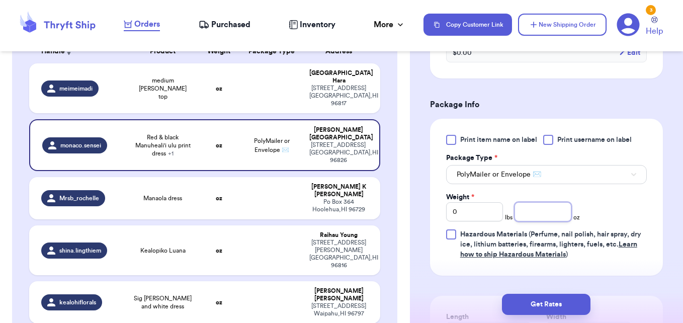
click at [535, 221] on input "number" at bounding box center [542, 211] width 57 height 19
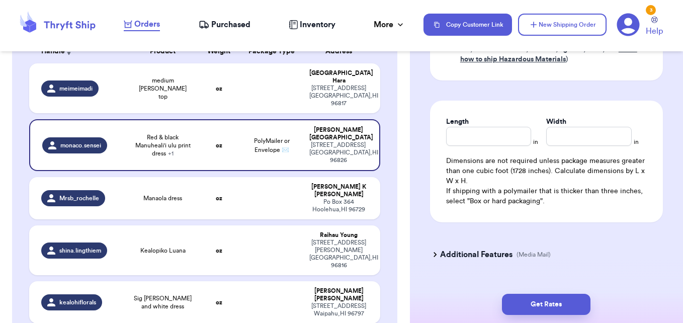
scroll to position [615, 0]
type input "5.0"
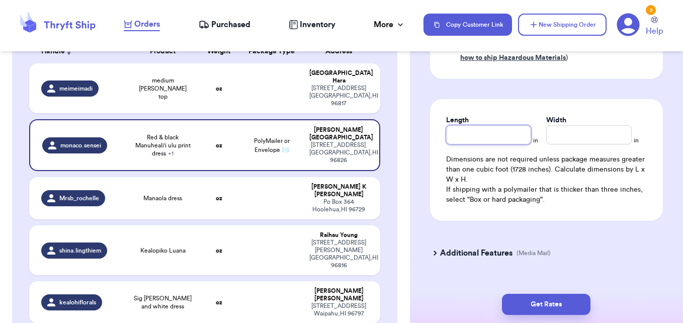
click at [502, 144] on input "Length" at bounding box center [488, 134] width 85 height 19
type input "9"
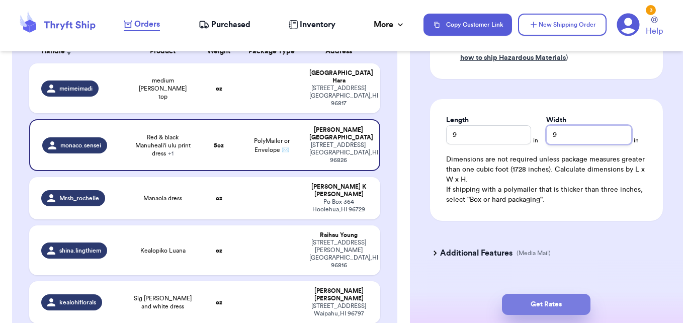
type input "9"
click at [544, 300] on button "Get Rates" at bounding box center [546, 304] width 89 height 21
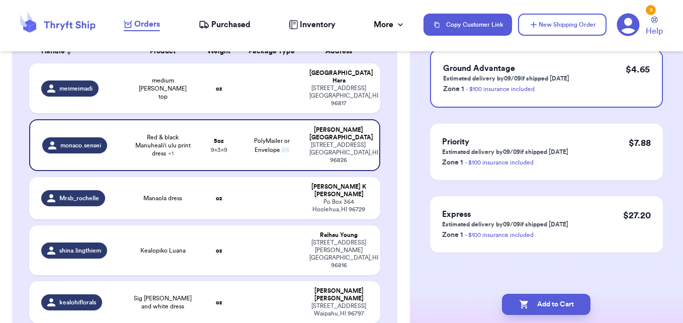
scroll to position [0, 0]
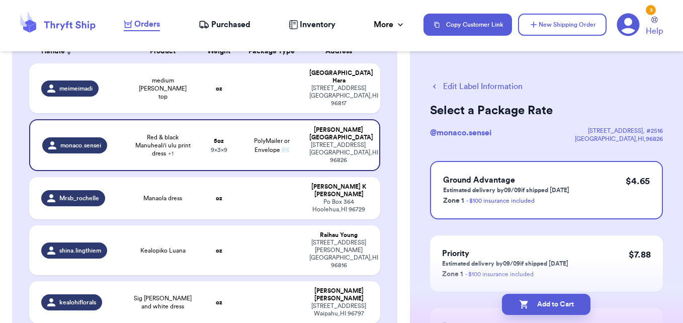
click at [544, 300] on button "Add to Cart" at bounding box center [546, 304] width 89 height 21
checkbox input "true"
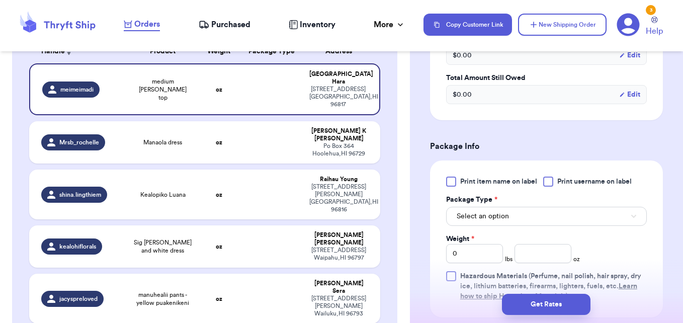
scroll to position [404, 0]
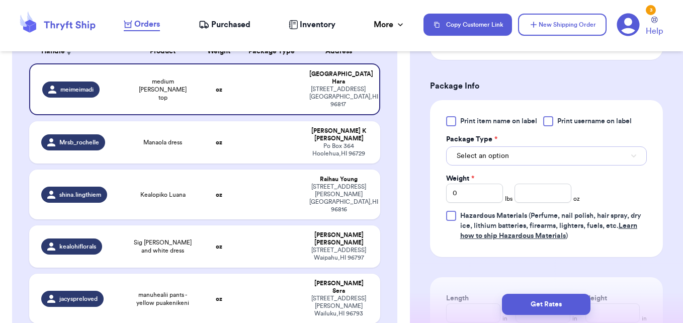
click at [620, 156] on button "Select an option" at bounding box center [546, 155] width 201 height 19
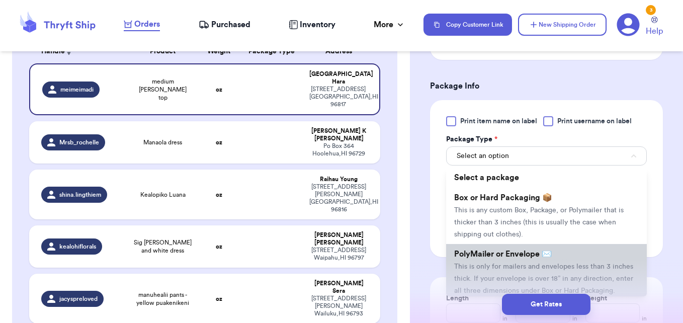
click at [517, 260] on li "PolyMailer or Envelope ✉️ This is only for mailers and envelopes less than 3 in…" at bounding box center [546, 272] width 201 height 56
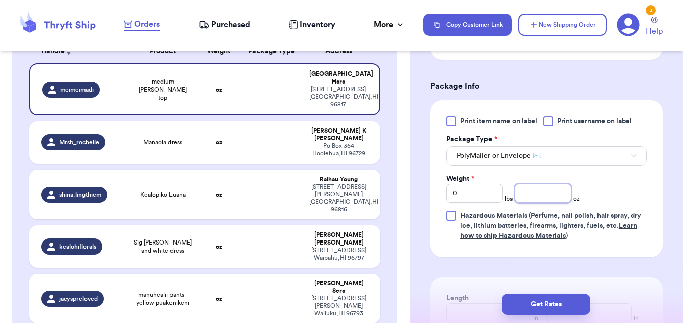
click at [557, 196] on input "number" at bounding box center [542, 193] width 57 height 19
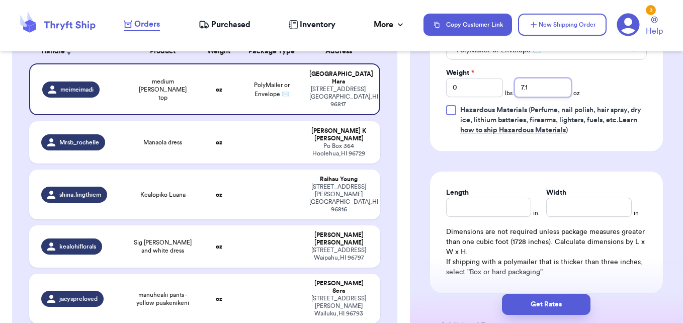
scroll to position [512, 0]
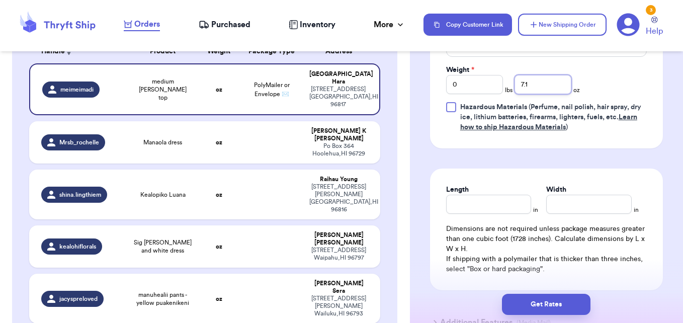
type input "7.1"
click at [485, 196] on input "Length" at bounding box center [488, 204] width 85 height 19
type input "9"
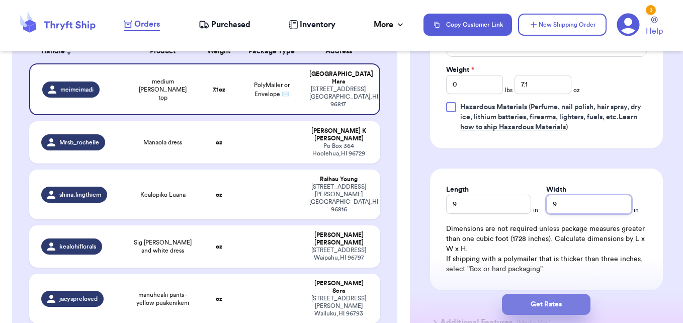
type input "9"
click at [530, 304] on button "Get Rates" at bounding box center [546, 304] width 89 height 21
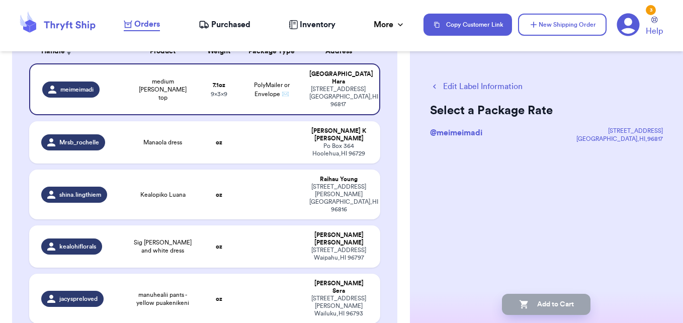
scroll to position [0, 0]
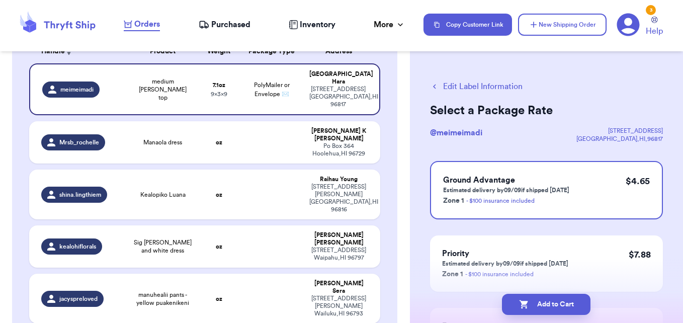
click at [530, 304] on button "Add to Cart" at bounding box center [546, 304] width 89 height 21
checkbox input "true"
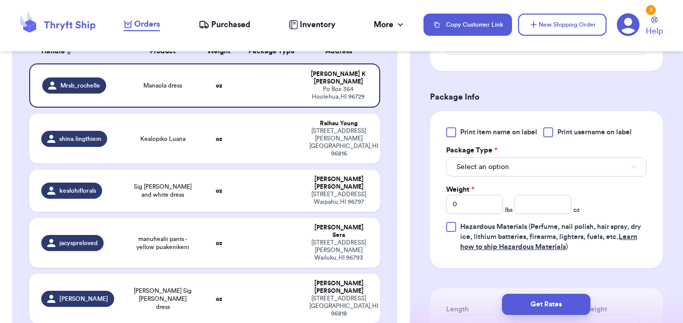
scroll to position [394, 0]
click at [602, 171] on button "Select an option" at bounding box center [546, 165] width 201 height 19
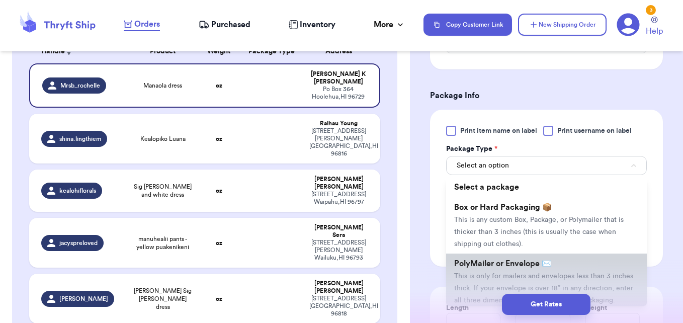
click at [554, 257] on li "PolyMailer or Envelope ✉️ This is only for mailers and envelopes less than 3 in…" at bounding box center [546, 281] width 201 height 56
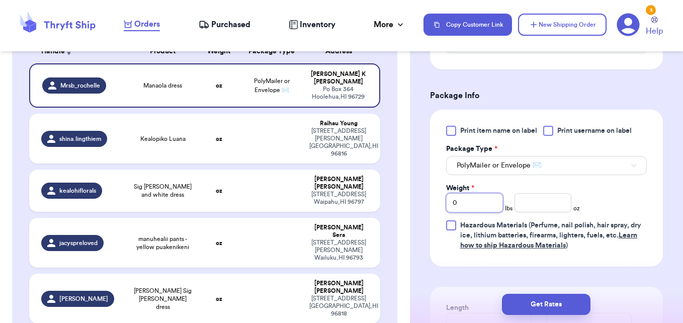
click at [481, 202] on input "0" at bounding box center [474, 202] width 57 height 19
type input "1"
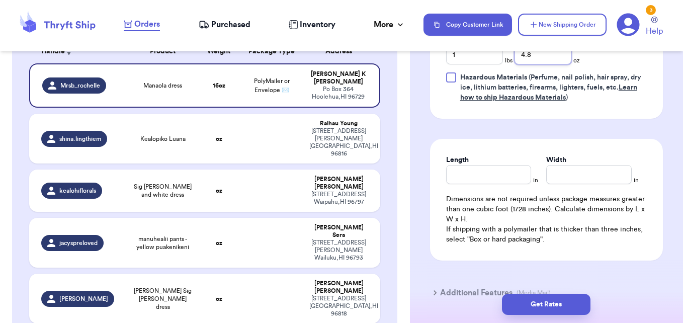
scroll to position [562, 0]
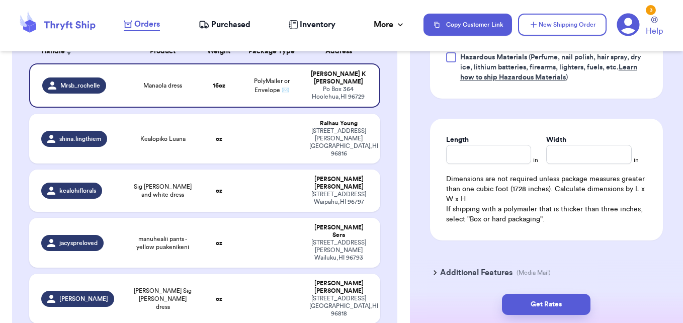
type input "4.8"
click at [500, 166] on div "Length in Width in Dimensions are not required unless package measures greater …" at bounding box center [546, 180] width 233 height 122
click at [500, 162] on input "Length" at bounding box center [488, 154] width 85 height 19
type input "14"
type input "12"
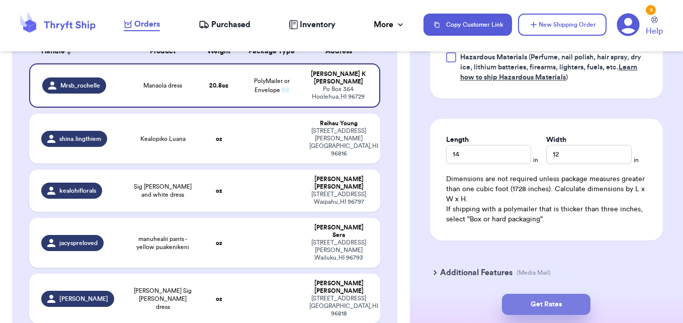
click at [547, 309] on button "Get Rates" at bounding box center [546, 304] width 89 height 21
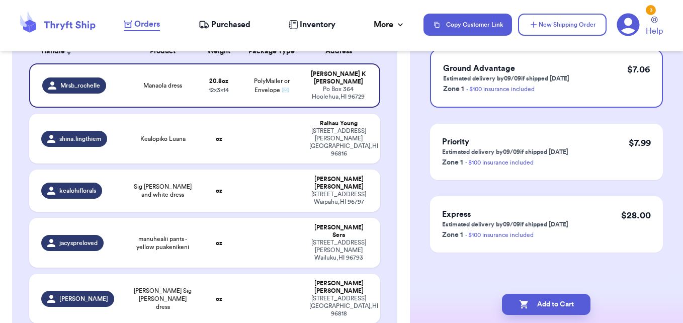
scroll to position [0, 0]
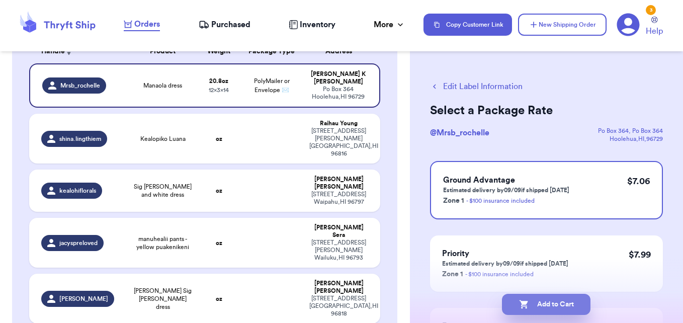
click at [548, 312] on button "Add to Cart" at bounding box center [546, 304] width 89 height 21
checkbox input "true"
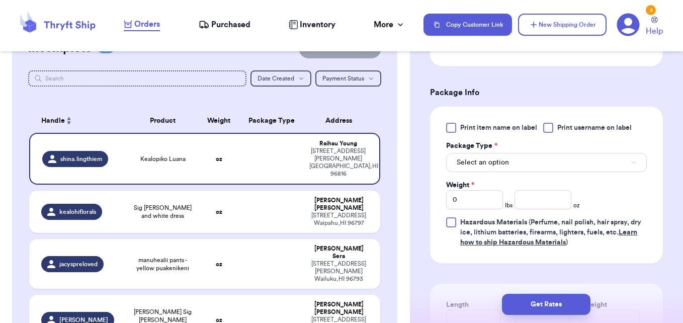
scroll to position [404, 0]
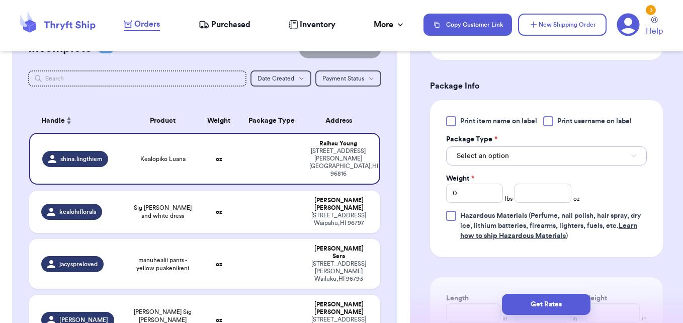
click at [604, 163] on button "Select an option" at bounding box center [546, 155] width 201 height 19
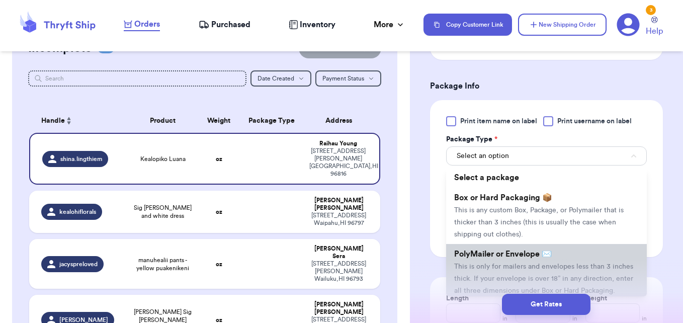
click at [520, 249] on li "PolyMailer or Envelope ✉️ This is only for mailers and envelopes less than 3 in…" at bounding box center [546, 272] width 201 height 56
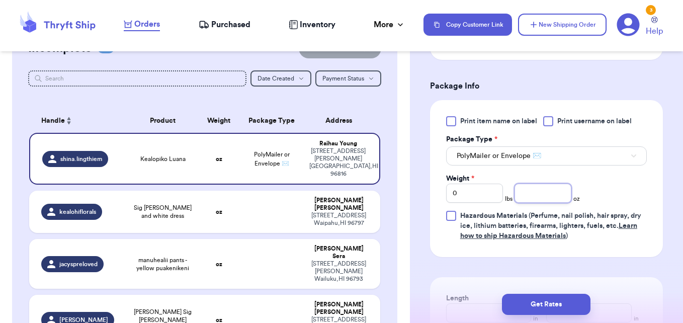
click at [541, 191] on input "number" at bounding box center [542, 193] width 57 height 19
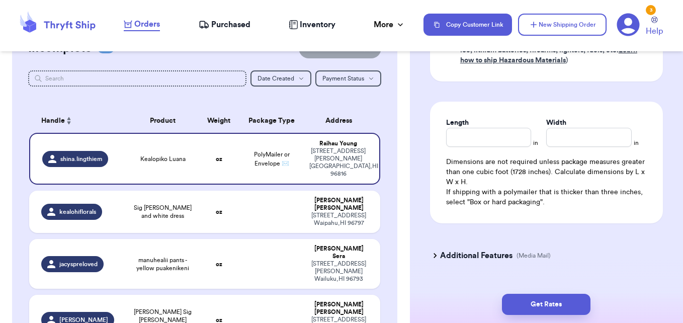
scroll to position [587, 0]
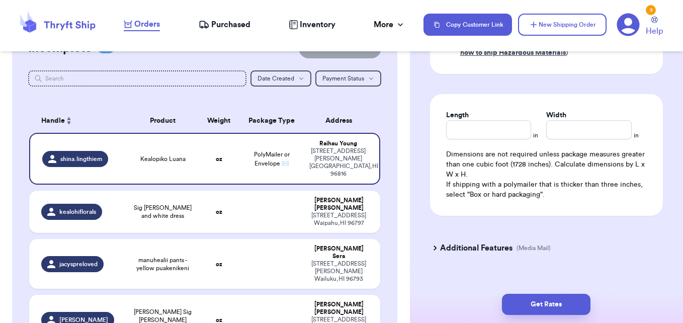
type input "7.9"
click at [506, 122] on input "Length" at bounding box center [488, 129] width 85 height 19
type input "10"
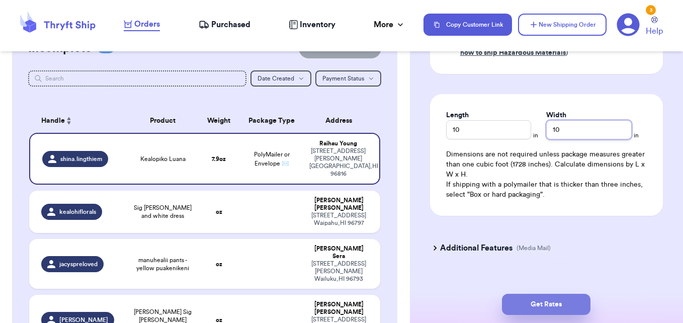
type input "10"
click at [543, 297] on button "Get Rates" at bounding box center [546, 304] width 89 height 21
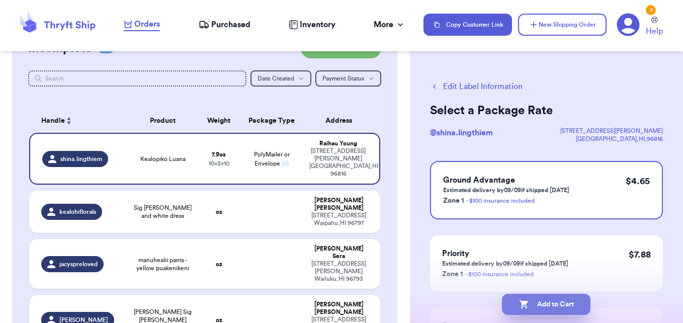
click at [543, 296] on button "Add to Cart" at bounding box center [546, 304] width 89 height 21
checkbox input "true"
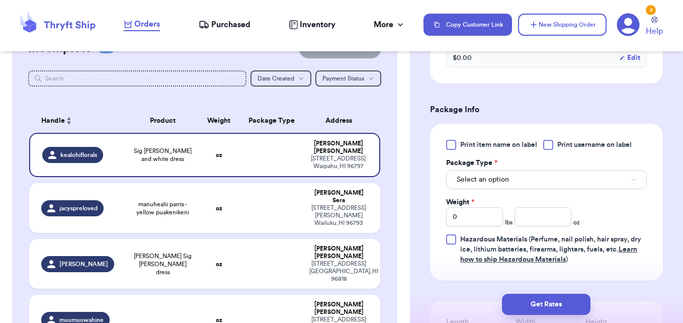
scroll to position [382, 0]
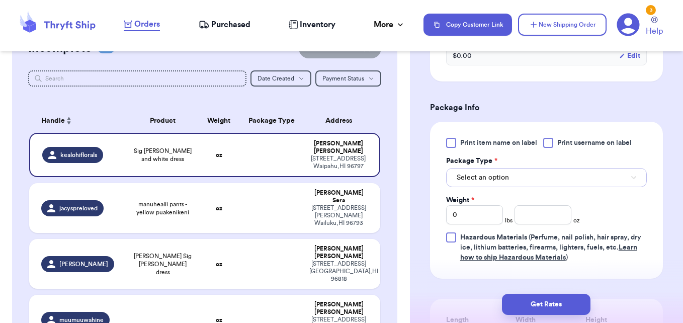
click at [617, 175] on button "Select an option" at bounding box center [546, 177] width 201 height 19
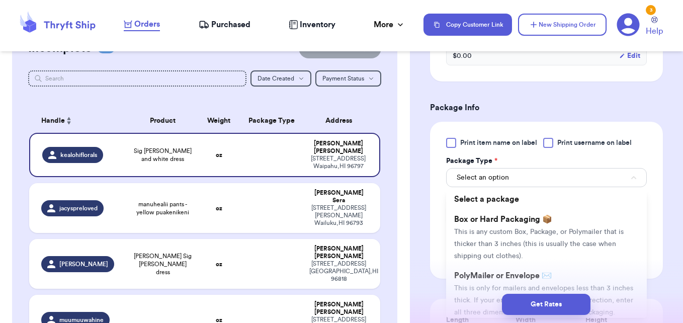
click at [481, 275] on span "PolyMailer or Envelope ✉️" at bounding box center [503, 276] width 98 height 8
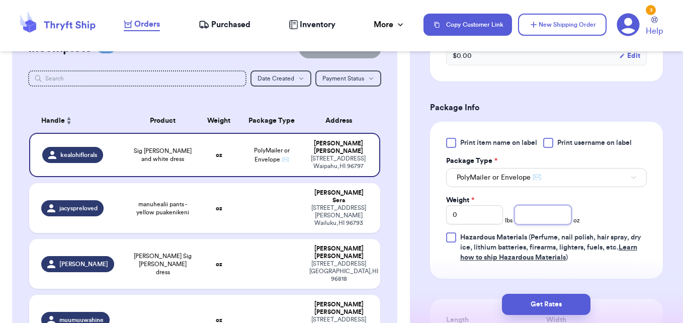
click at [529, 217] on input "number" at bounding box center [542, 214] width 57 height 19
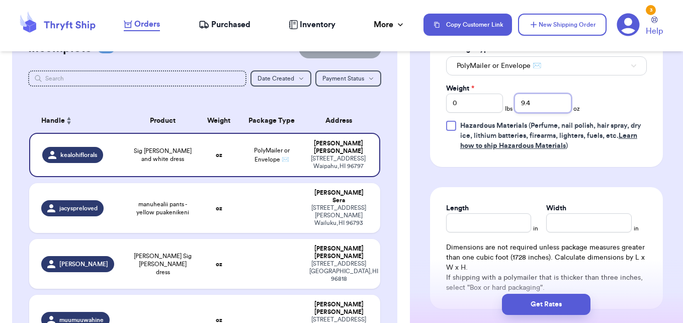
scroll to position [495, 0]
type input "9.4"
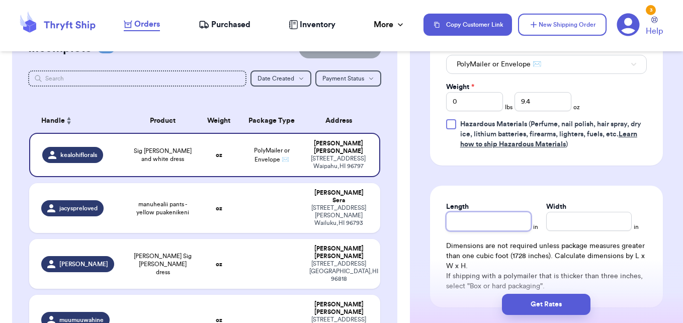
click at [468, 225] on input "Length" at bounding box center [488, 221] width 85 height 19
type input "9"
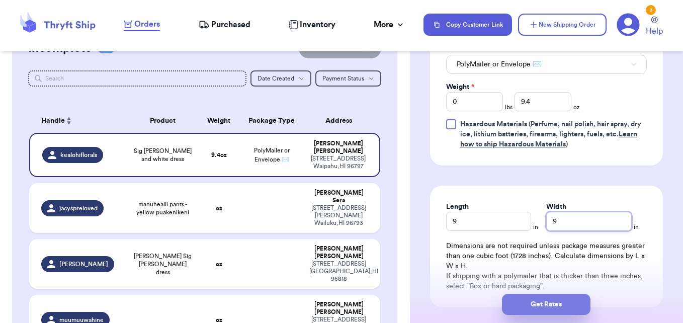
type input "9"
click at [530, 305] on button "Get Rates" at bounding box center [546, 304] width 89 height 21
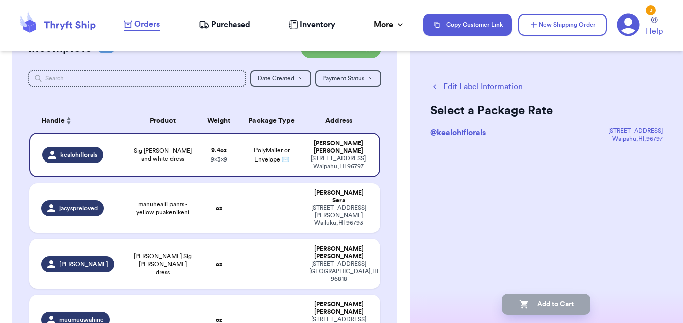
scroll to position [0, 0]
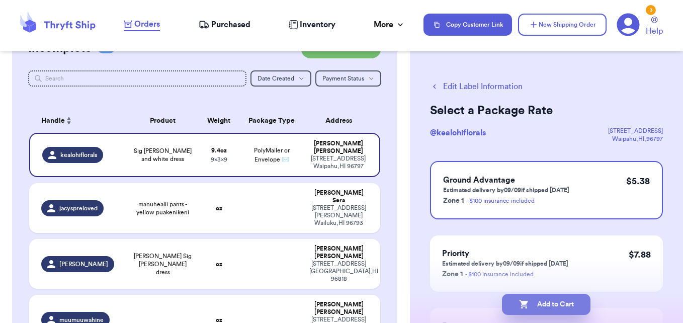
click at [535, 305] on button "Add to Cart" at bounding box center [546, 304] width 89 height 21
checkbox input "true"
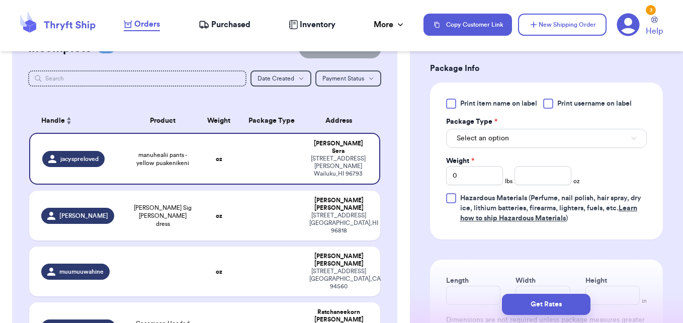
scroll to position [423, 0]
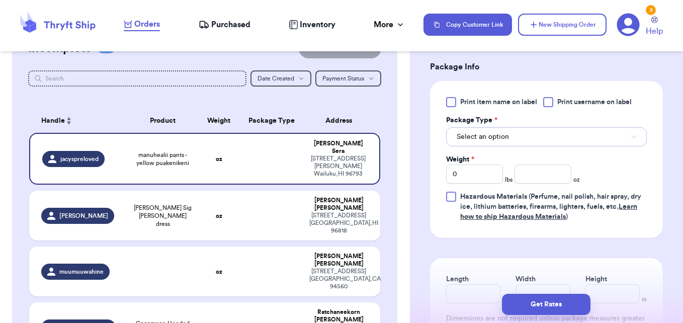
click at [627, 146] on button "Select an option" at bounding box center [546, 136] width 201 height 19
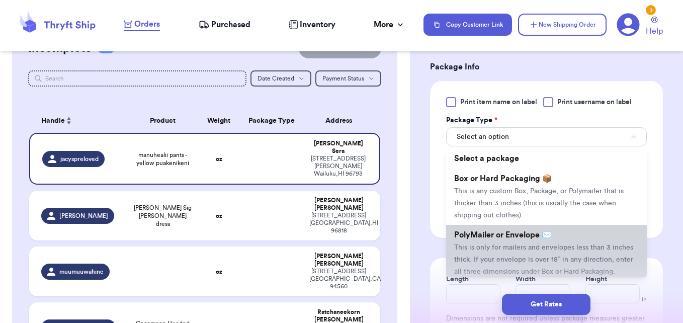
click at [556, 253] on li "PolyMailer or Envelope ✉️ This is only for mailers and envelopes less than 3 in…" at bounding box center [546, 253] width 201 height 56
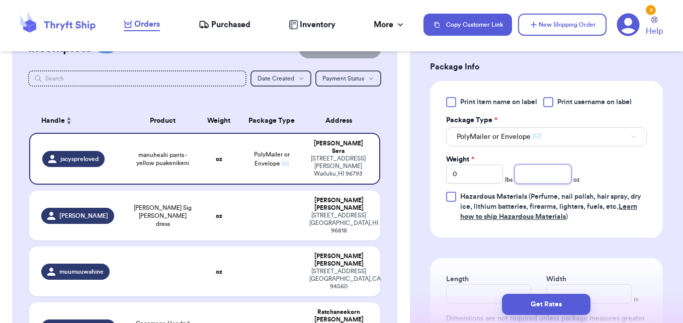
click at [533, 182] on input "number" at bounding box center [542, 173] width 57 height 19
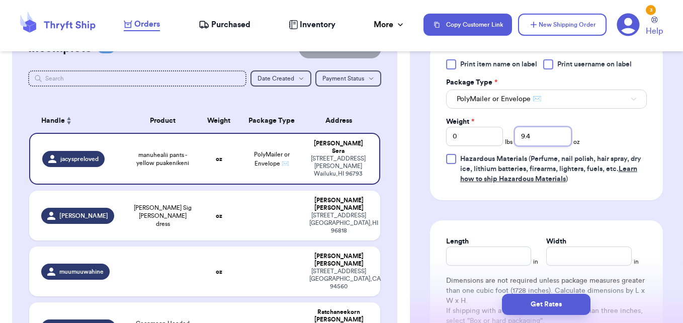
scroll to position [470, 0]
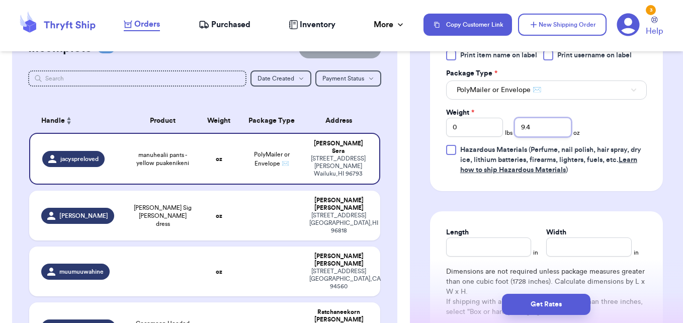
type input "9.4"
click at [466, 256] on input "Length" at bounding box center [488, 246] width 85 height 19
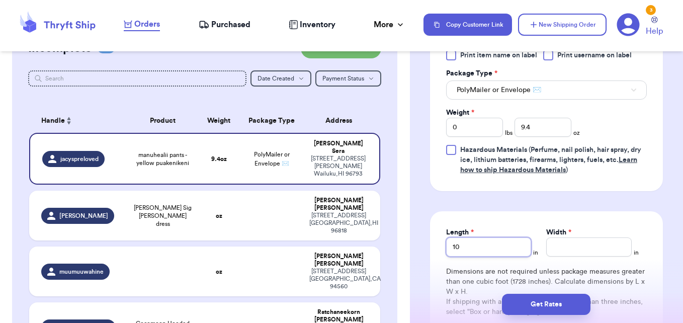
type input "10"
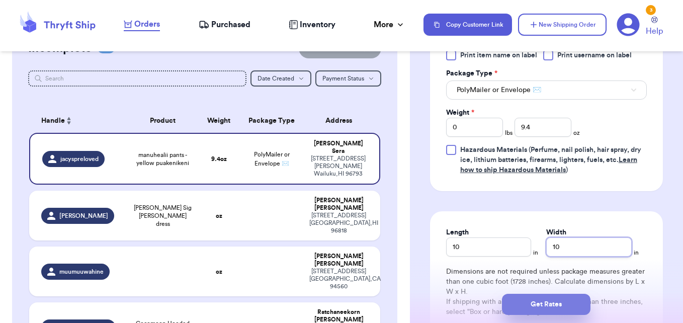
type input "10"
click at [517, 305] on button "Get Rates" at bounding box center [546, 304] width 89 height 21
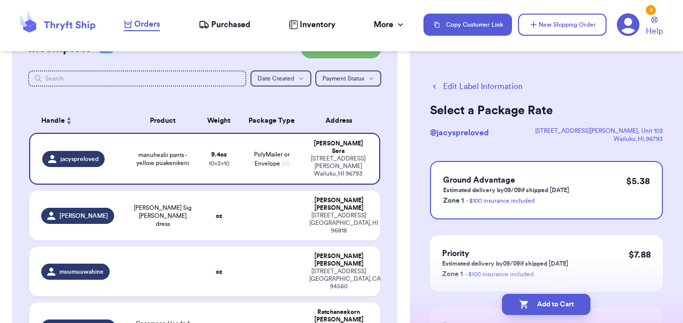
click at [517, 305] on button "Add to Cart" at bounding box center [546, 304] width 89 height 21
checkbox input "true"
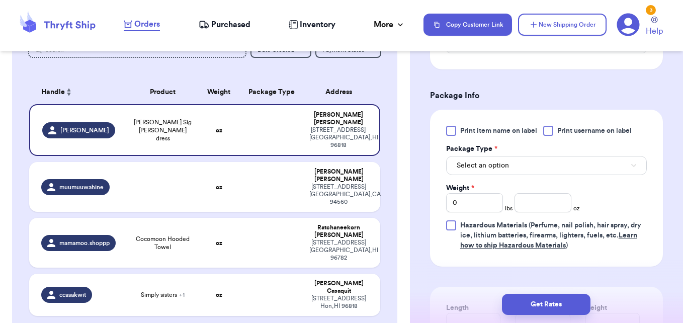
scroll to position [396, 0]
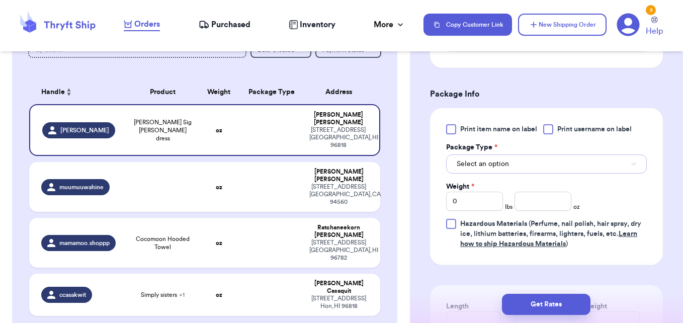
click at [562, 169] on button "Select an option" at bounding box center [546, 163] width 201 height 19
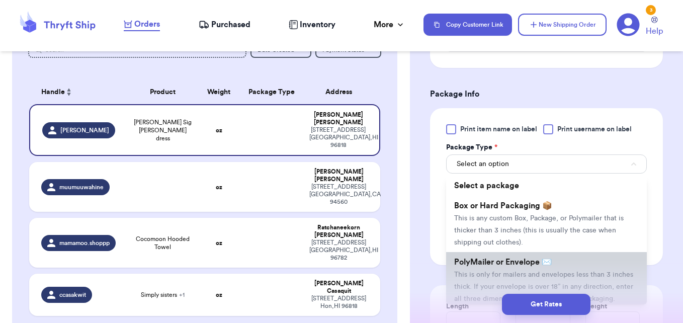
click at [518, 258] on span "PolyMailer or Envelope ✉️" at bounding box center [503, 262] width 98 height 8
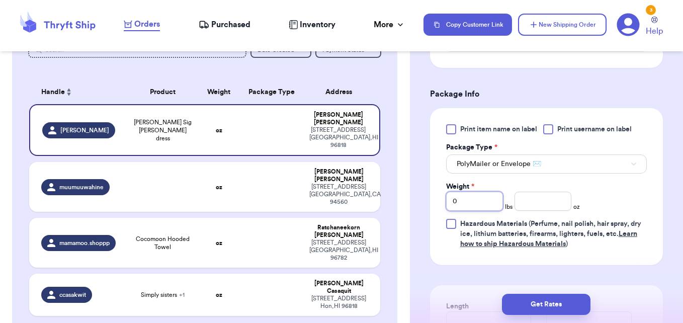
click at [483, 199] on input "0" at bounding box center [474, 201] width 57 height 19
type input "01"
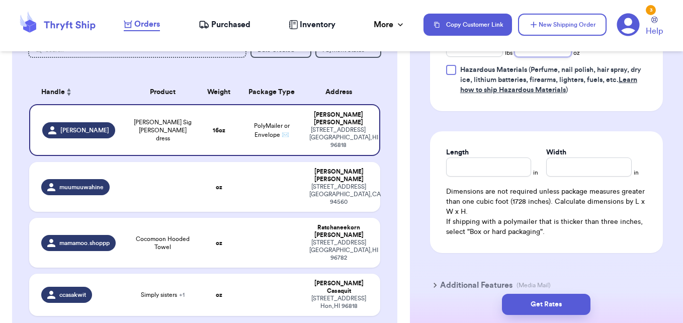
scroll to position [564, 0]
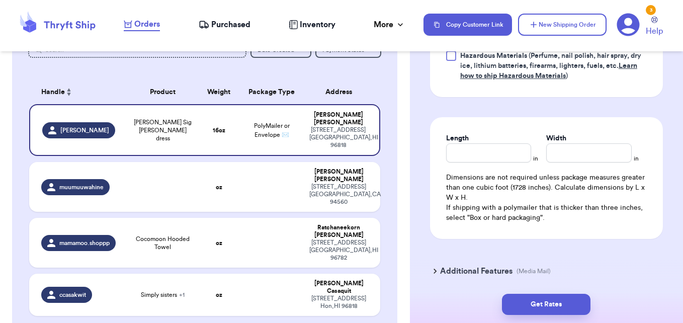
type input "2.4"
click at [508, 153] on input "Length" at bounding box center [488, 152] width 85 height 19
type input "10"
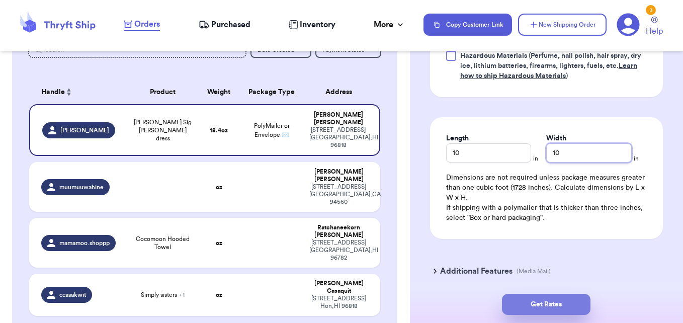
type input "10"
click at [560, 312] on button "Get Rates" at bounding box center [546, 304] width 89 height 21
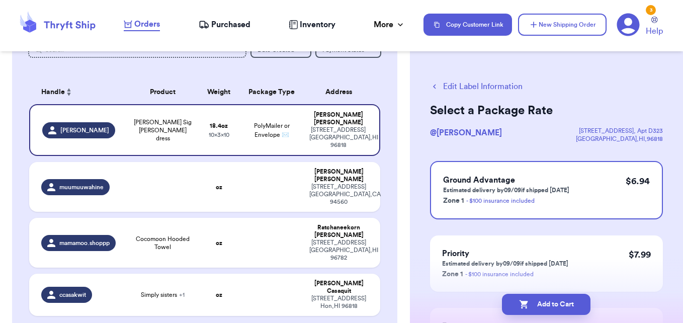
click at [560, 312] on button "Add to Cart" at bounding box center [546, 304] width 89 height 21
checkbox input "true"
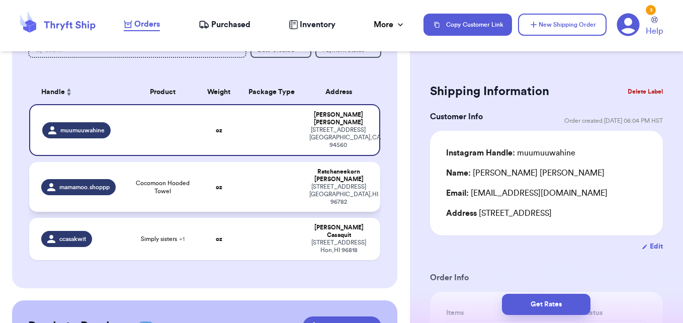
click at [264, 186] on td at bounding box center [271, 187] width 63 height 50
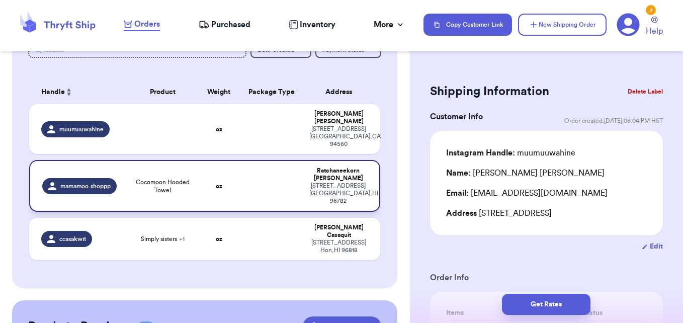
type input "Cocomoon Hooded Towel"
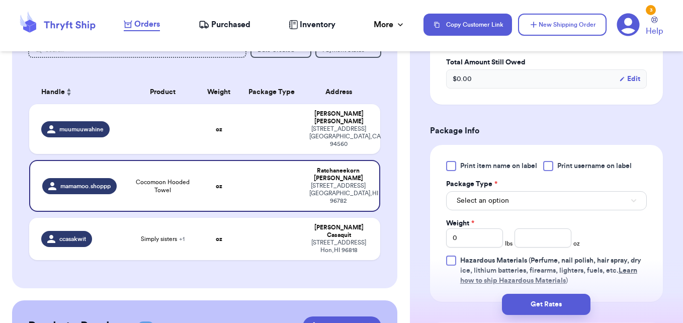
scroll to position [379, 0]
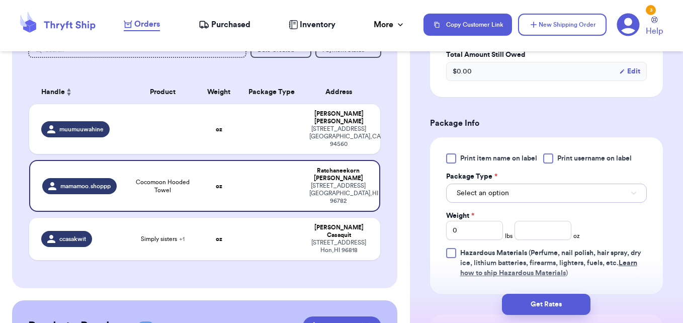
click at [625, 187] on button "Select an option" at bounding box center [546, 193] width 201 height 19
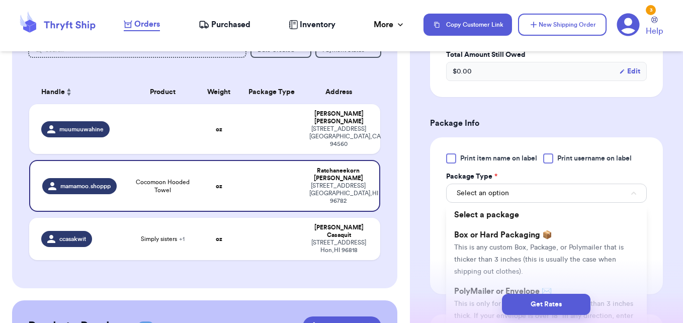
click at [467, 287] on div "Get Rates" at bounding box center [546, 304] width 273 height 37
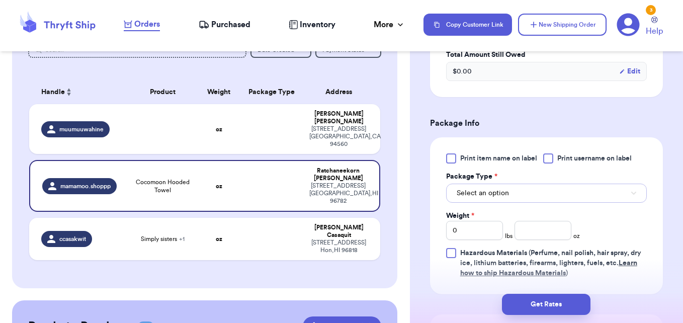
click at [568, 192] on button "Select an option" at bounding box center [546, 193] width 201 height 19
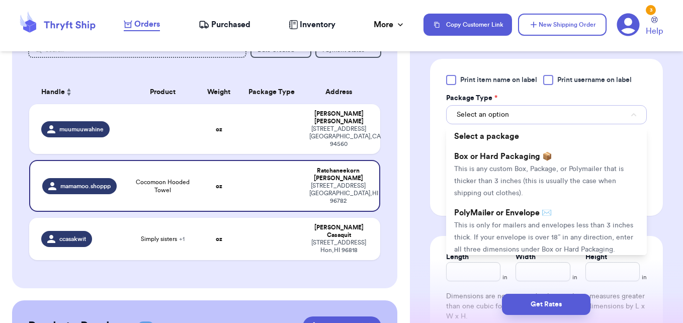
scroll to position [459, 0]
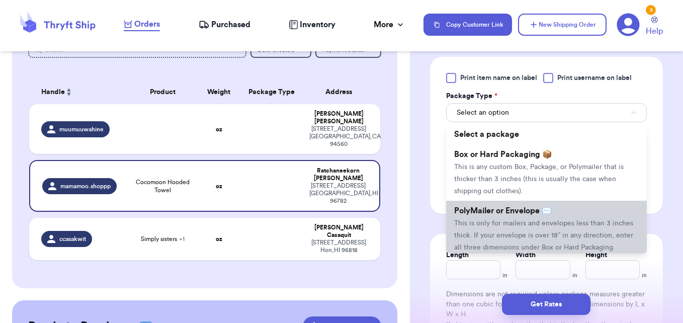
click at [592, 231] on li "PolyMailer or Envelope ✉️ This is only for mailers and envelopes less than 3 in…" at bounding box center [546, 229] width 201 height 56
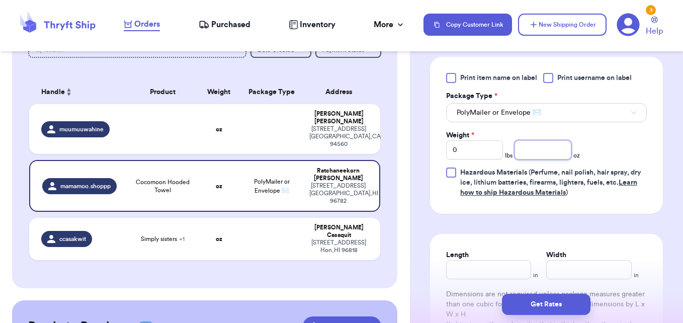
click at [536, 148] on input "number" at bounding box center [542, 149] width 57 height 19
click at [478, 150] on input "0" at bounding box center [474, 149] width 57 height 19
type input "1"
type input "2.2"
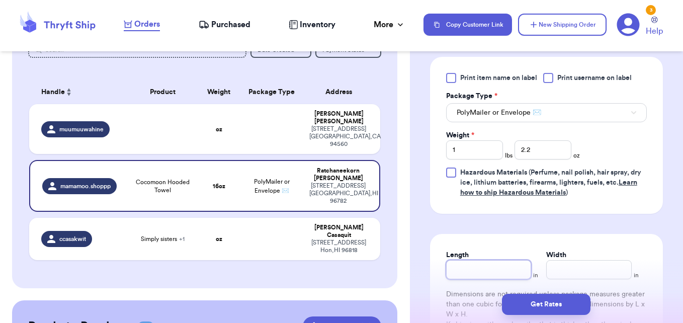
click at [486, 273] on input "Length" at bounding box center [488, 269] width 85 height 19
type input "10"
click at [538, 308] on button "Get Rates" at bounding box center [546, 304] width 89 height 21
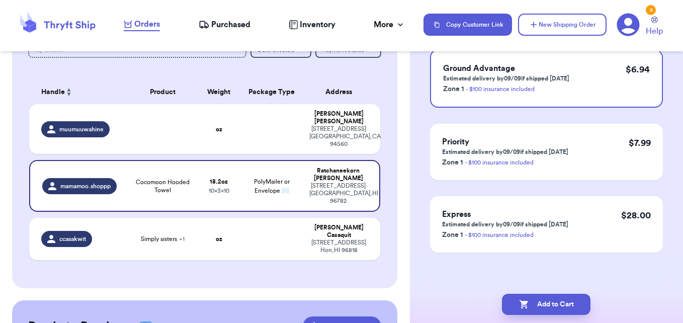
scroll to position [0, 0]
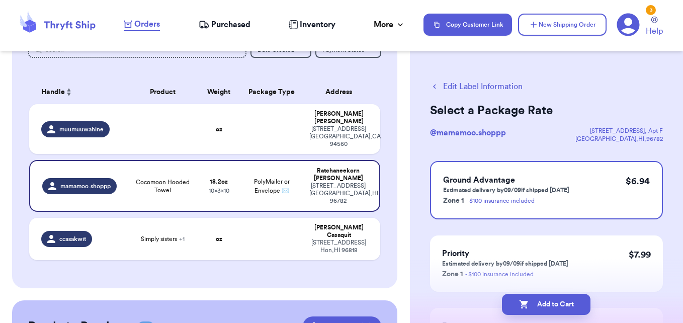
click at [538, 308] on button "Add to Cart" at bounding box center [546, 304] width 89 height 21
checkbox input "true"
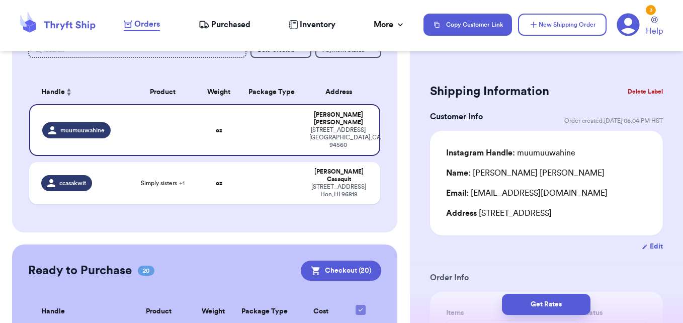
click at [638, 86] on button "Delete Label" at bounding box center [645, 91] width 43 height 22
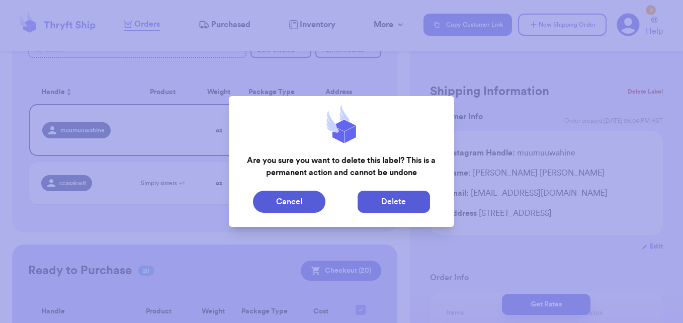
click at [425, 191] on button "Delete" at bounding box center [394, 202] width 72 height 22
type input "Simply sisters"
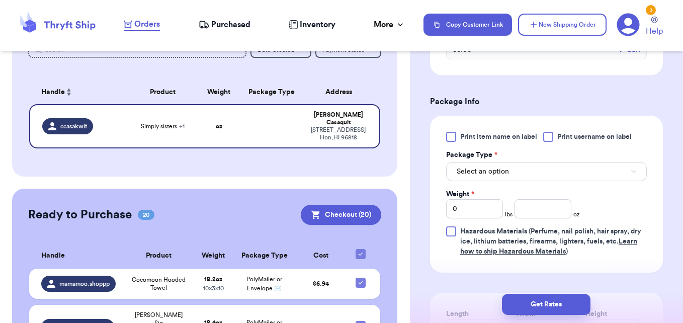
scroll to position [472, 0]
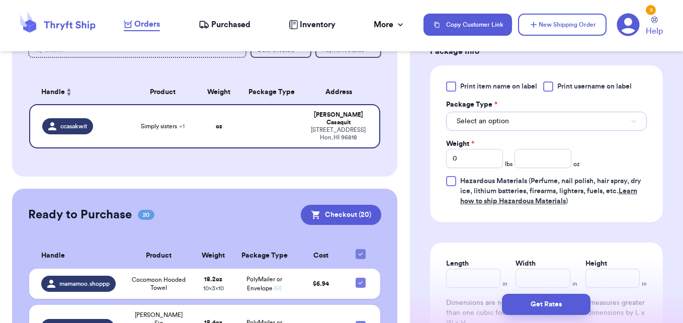
click at [631, 128] on button "Select an option" at bounding box center [546, 121] width 201 height 19
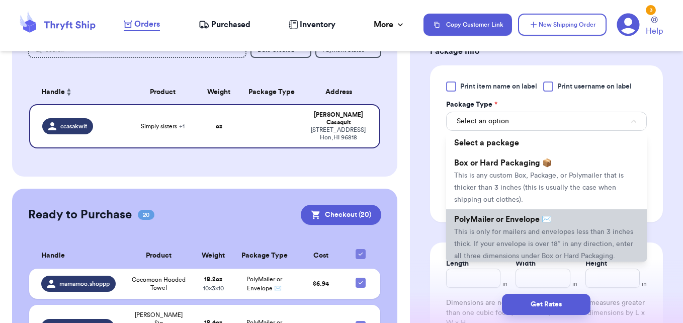
click at [561, 219] on li "PolyMailer or Envelope ✉️ This is only for mailers and envelopes less than 3 in…" at bounding box center [546, 237] width 201 height 56
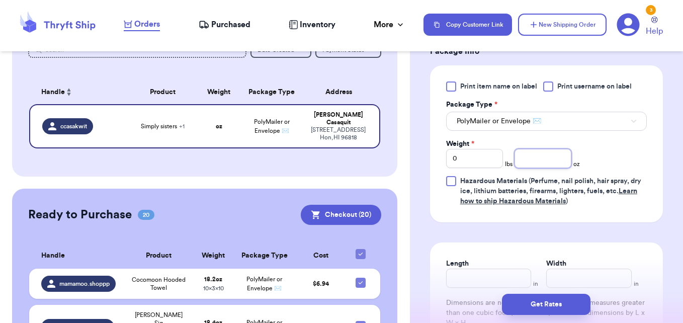
click at [552, 156] on input "number" at bounding box center [542, 158] width 57 height 19
type input "6.3"
click at [477, 286] on div "Get Rates" at bounding box center [546, 304] width 273 height 37
click at [478, 278] on input "Length" at bounding box center [488, 278] width 85 height 19
type input "10"
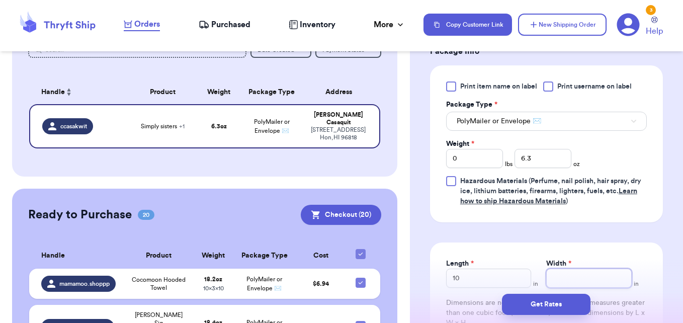
type input "8"
type input "7"
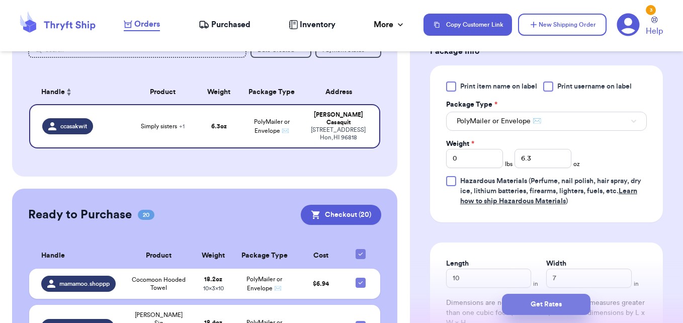
click at [533, 303] on button "Get Rates" at bounding box center [546, 304] width 89 height 21
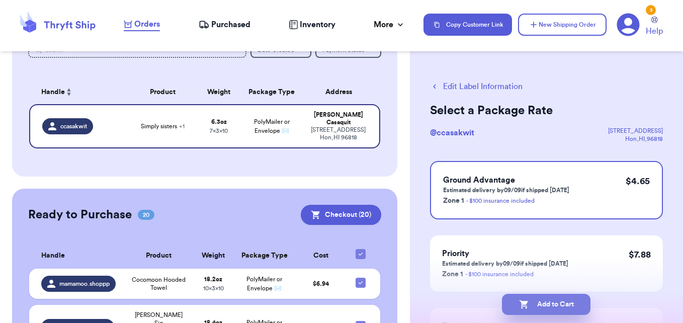
click at [532, 303] on button "Add to Cart" at bounding box center [546, 304] width 89 height 21
checkbox input "true"
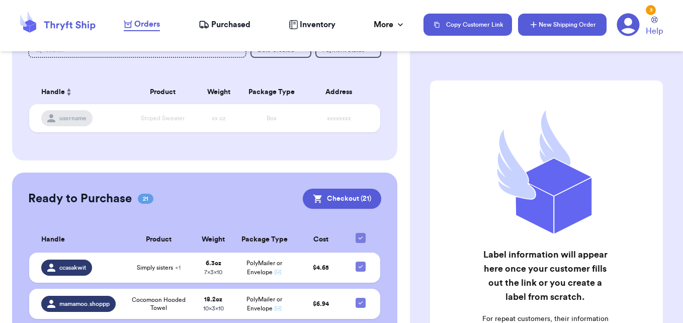
click at [560, 28] on button "New Shipping Order" at bounding box center [562, 25] width 89 height 22
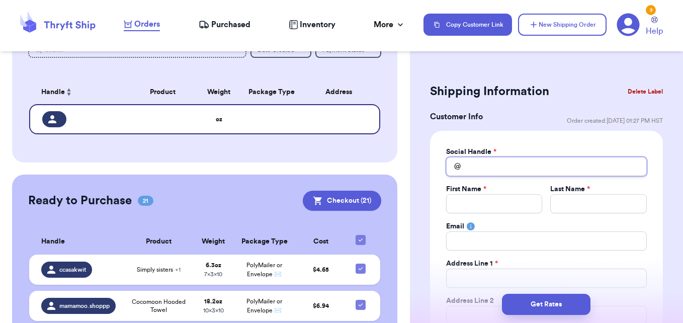
click at [525, 171] on input "Total Amount Paid" at bounding box center [546, 166] width 201 height 19
type input "z"
type input "zh"
type input "zha"
type input "zhaz"
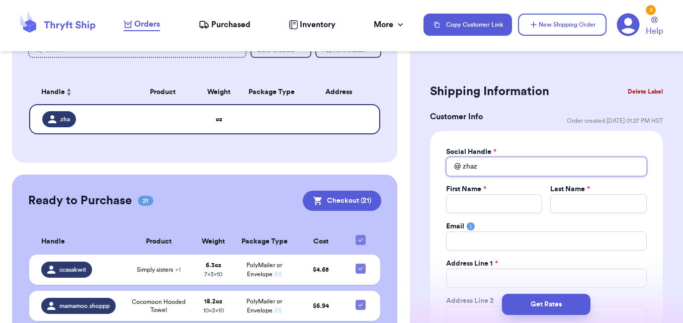
type input "zhazh"
type input "zhazha"
type input "zhazh"
type input "zhaz"
type input "zha"
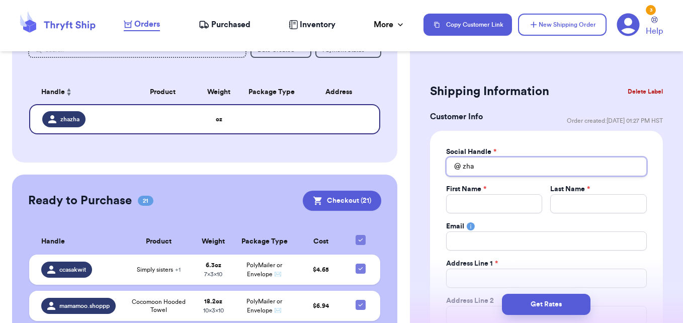
type input "zh"
type input "z"
type input "k"
type input "ka"
type input "kai"
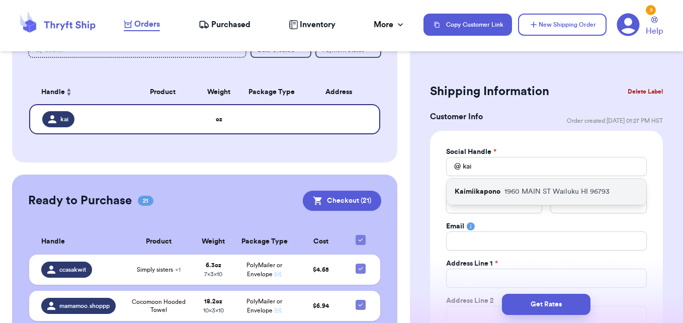
click at [522, 184] on div "Kaimiikapono [STREET_ADDRESS]" at bounding box center [547, 192] width 200 height 26
type input "Kaimiikapono"
type input "[PERSON_NAME]"
type input "[EMAIL_ADDRESS][DOMAIN_NAME]"
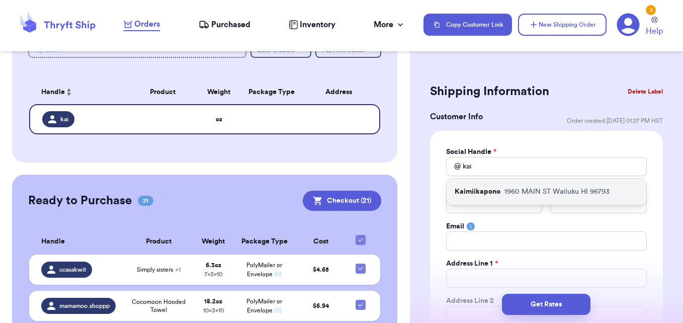
type input "1960 MAIN ST"
type input "Wailuku"
select select "HI"
type input "96793"
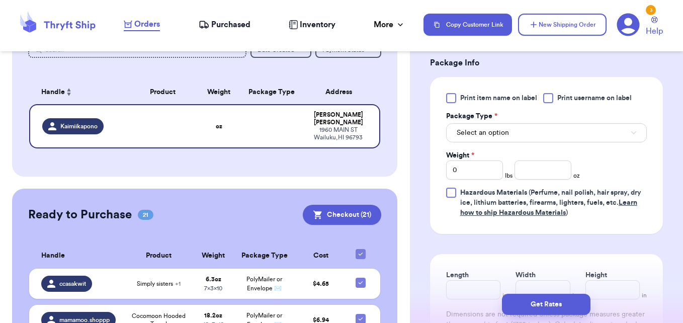
scroll to position [592, 0]
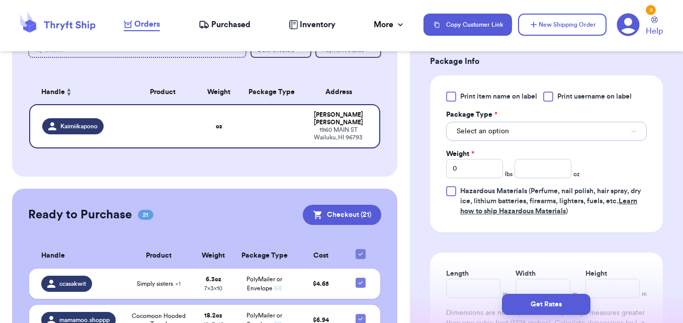
click at [601, 135] on button "Select an option" at bounding box center [546, 131] width 201 height 19
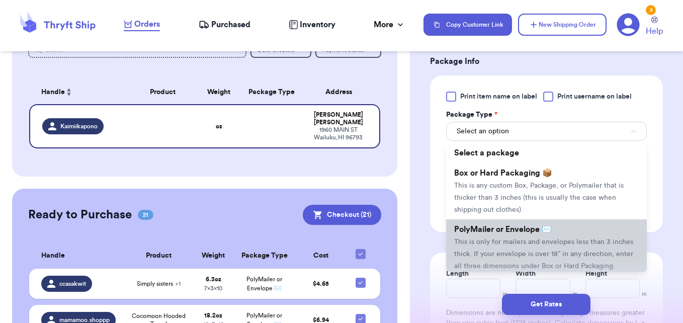
click at [519, 242] on span "This is only for mailers and envelopes less than 3 inches thick. If your envelo…" at bounding box center [543, 253] width 179 height 31
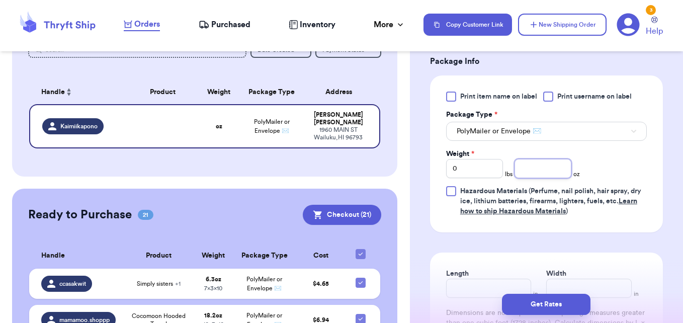
click at [542, 170] on input "number" at bounding box center [542, 168] width 57 height 19
click at [461, 171] on input "0" at bounding box center [474, 168] width 57 height 19
type input "1"
click at [521, 168] on input "number" at bounding box center [542, 168] width 57 height 19
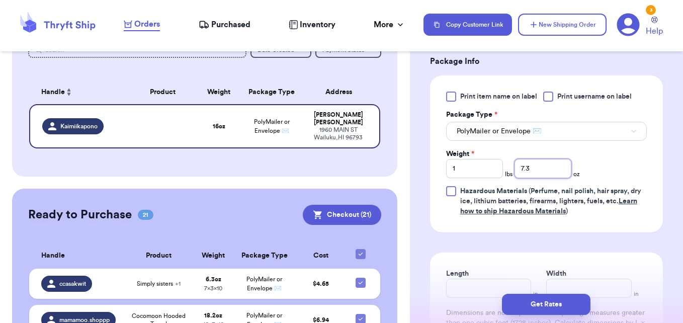
type input "7.3"
click at [471, 283] on input "Length" at bounding box center [488, 288] width 85 height 19
type input "12"
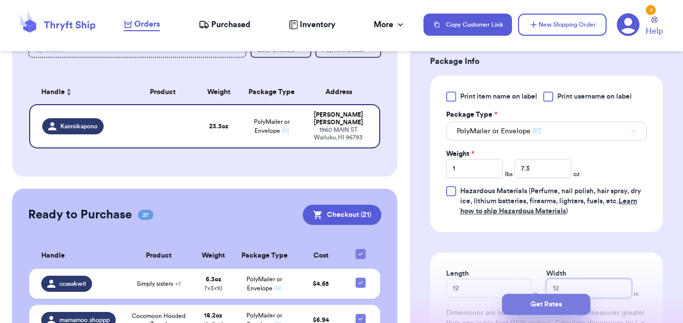
type input "12"
click at [535, 309] on button "Get Rates" at bounding box center [546, 304] width 89 height 21
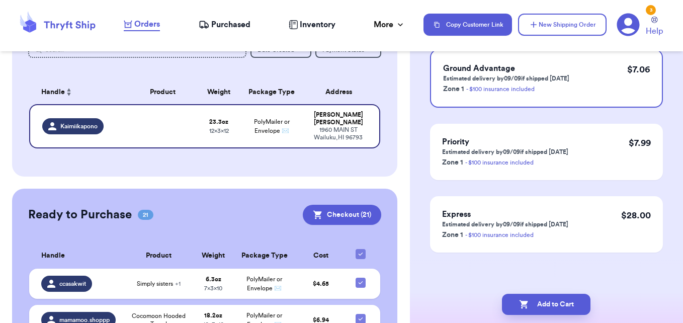
scroll to position [0, 0]
